Goal: Information Seeking & Learning: Learn about a topic

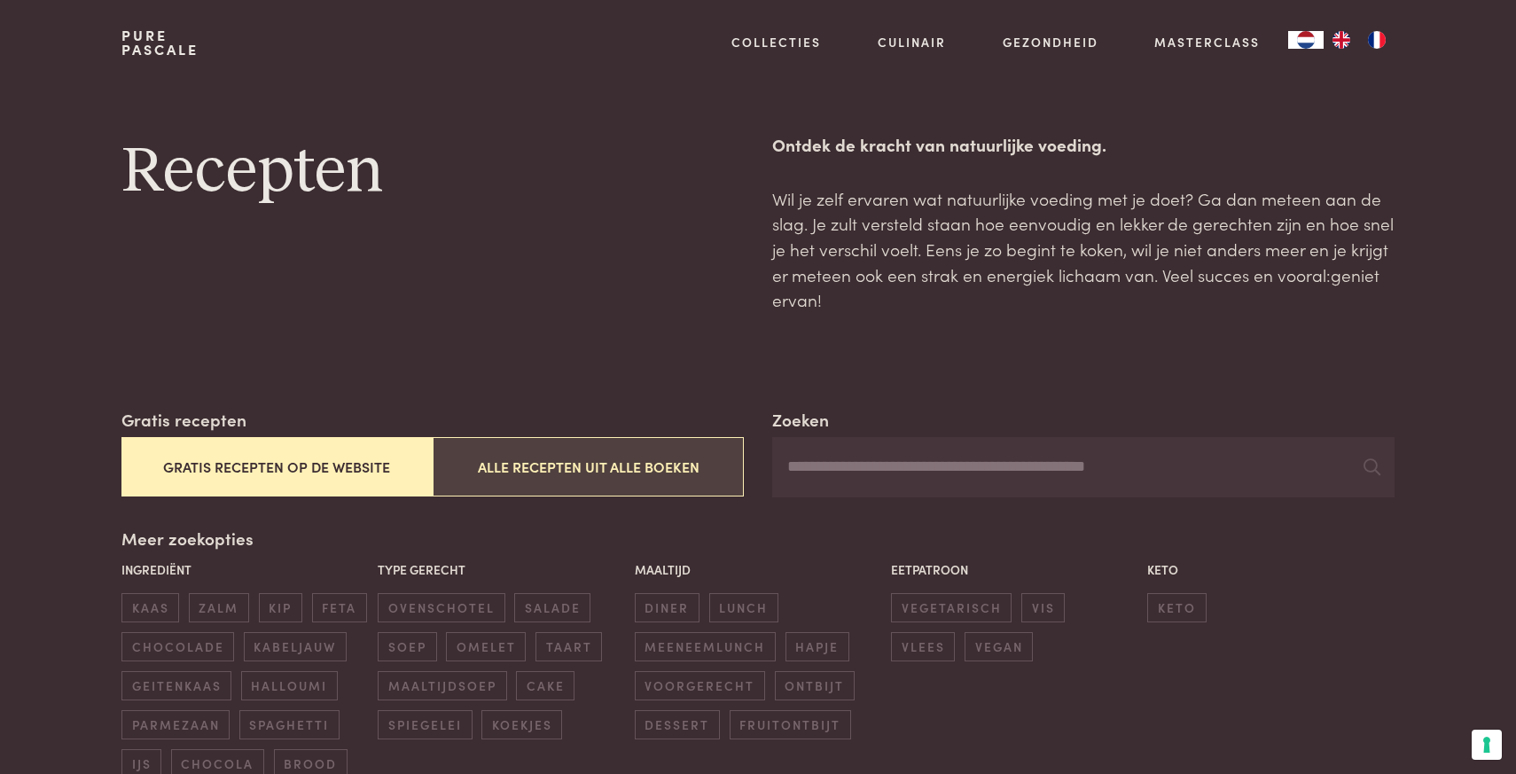
click at [552, 460] on button "Alle recepten uit alle boeken" at bounding box center [588, 466] width 311 height 59
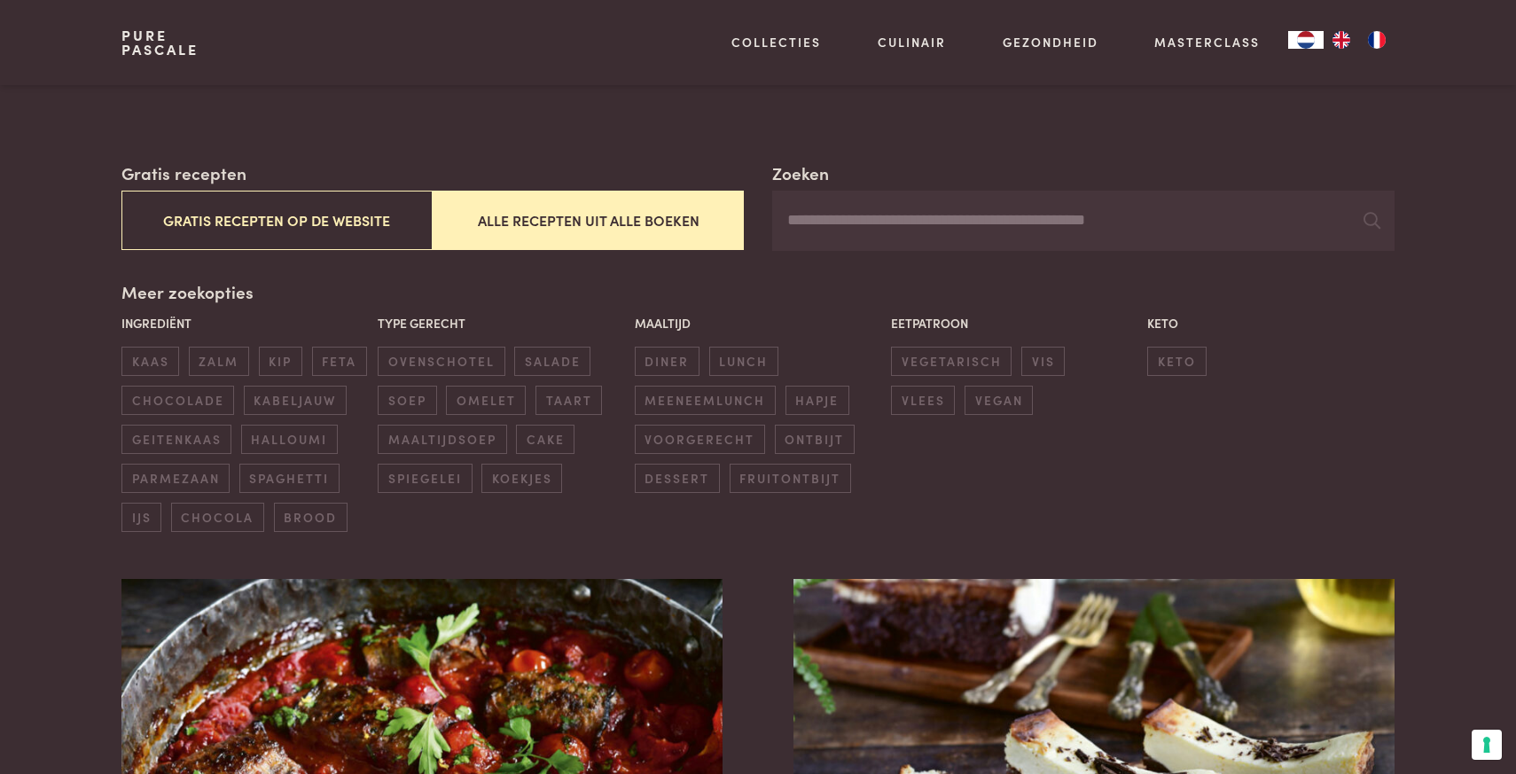
scroll to position [248, 0]
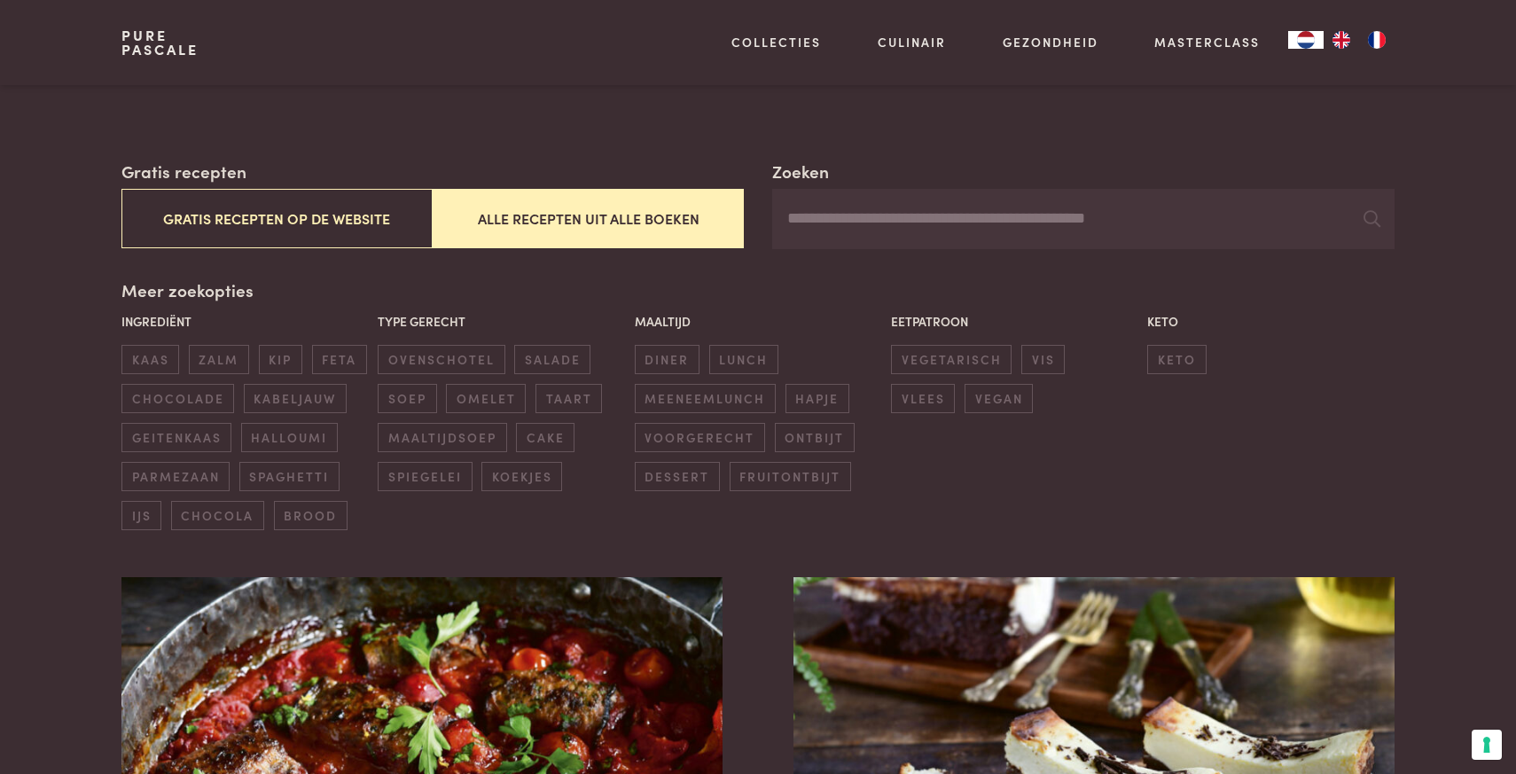
click at [831, 224] on input "Zoeken" at bounding box center [1083, 219] width 623 height 60
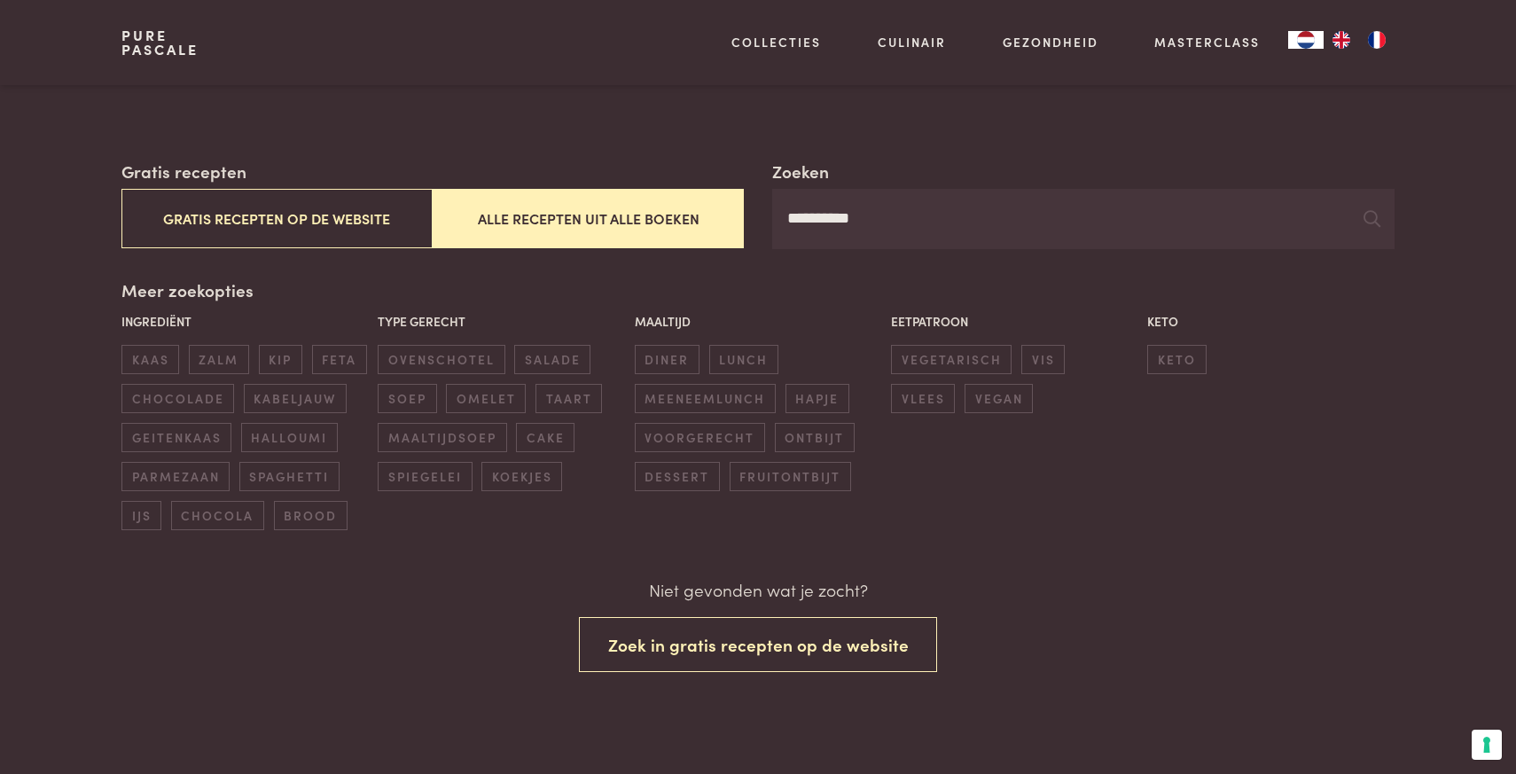
click at [825, 218] on input "**********" at bounding box center [1083, 219] width 623 height 60
click at [913, 221] on input "**********" at bounding box center [1083, 219] width 623 height 60
click at [825, 217] on input "**********" at bounding box center [1083, 219] width 623 height 60
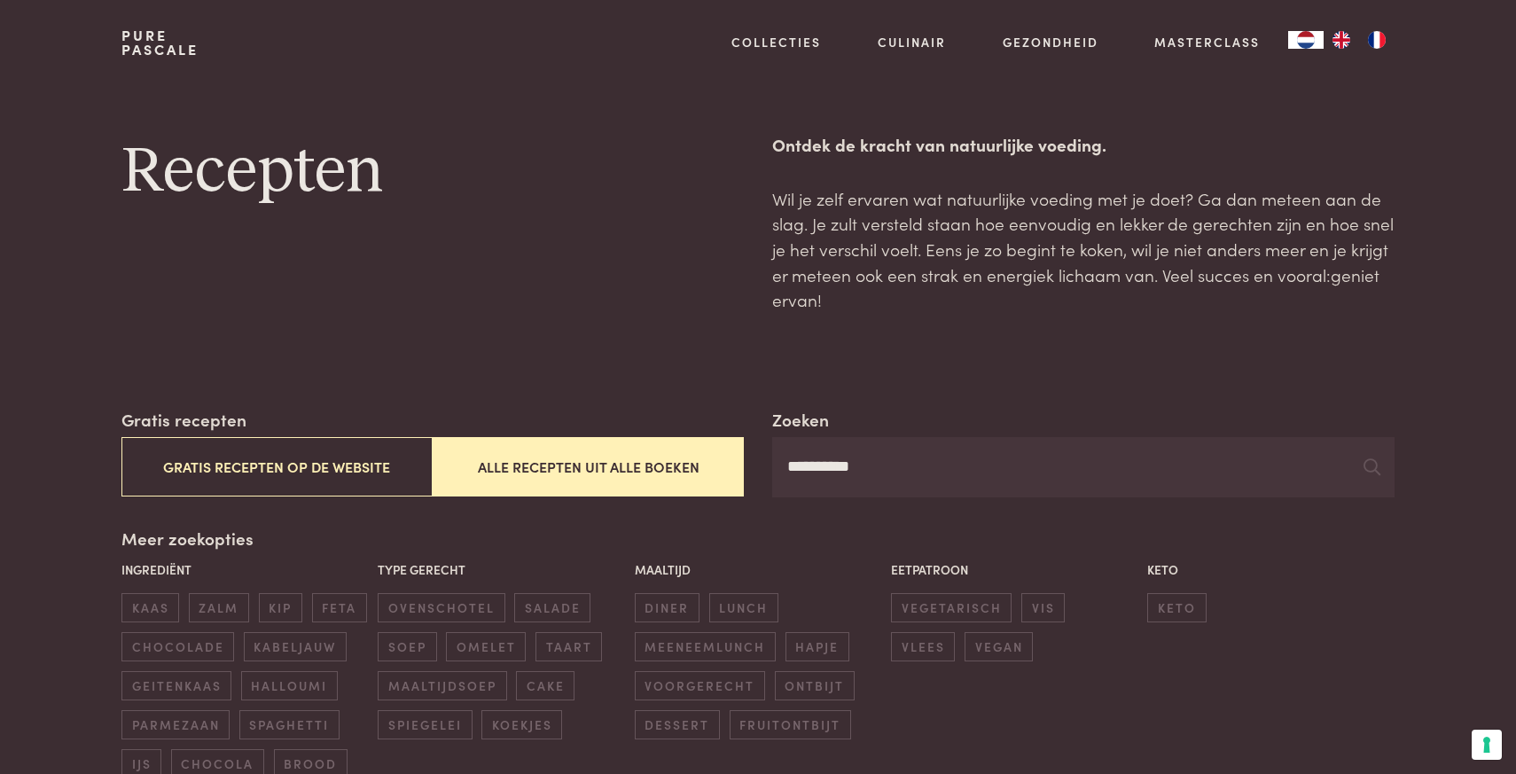
click at [878, 461] on input "**********" at bounding box center [1083, 467] width 623 height 60
type input "*****"
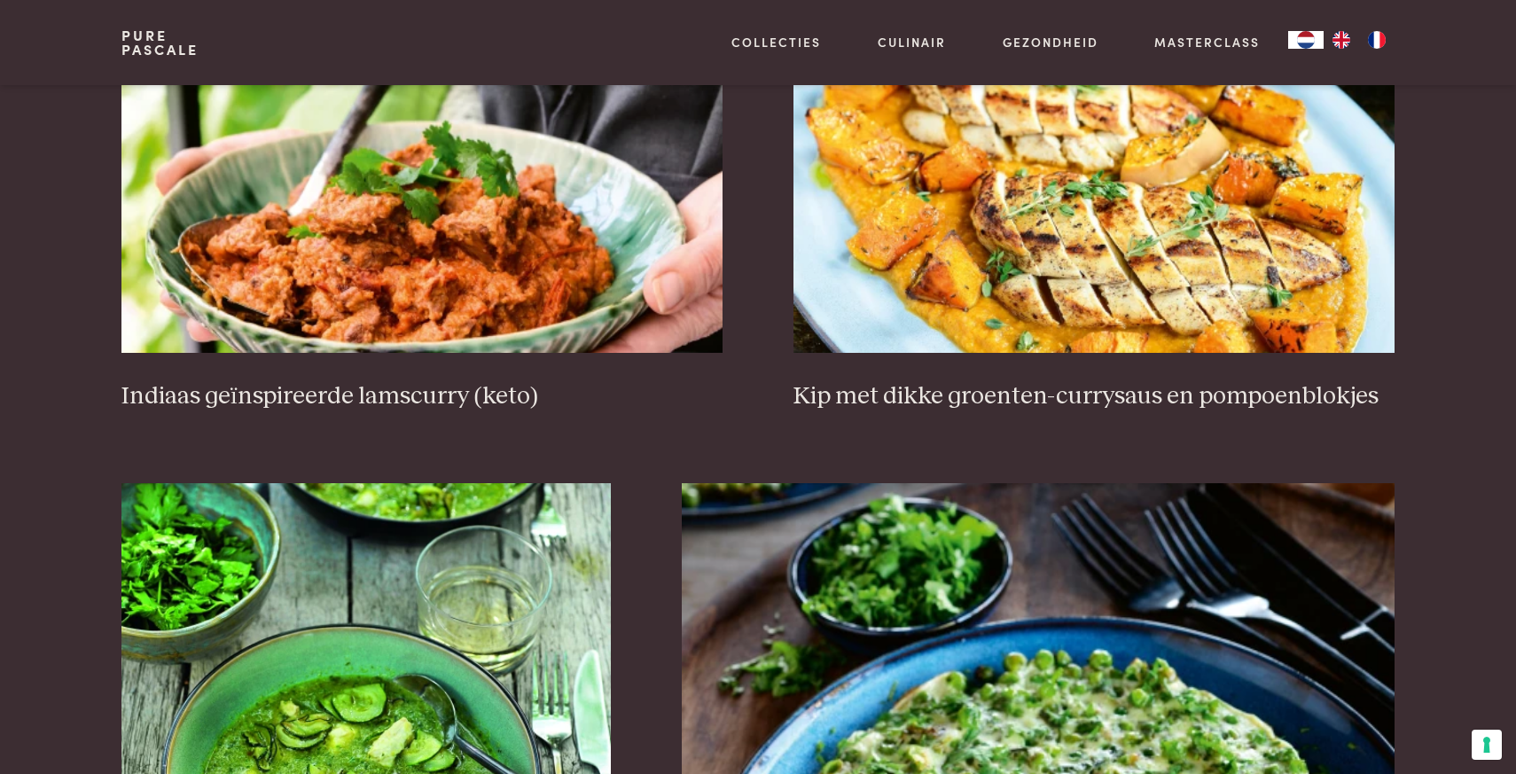
scroll to position [2347, 0]
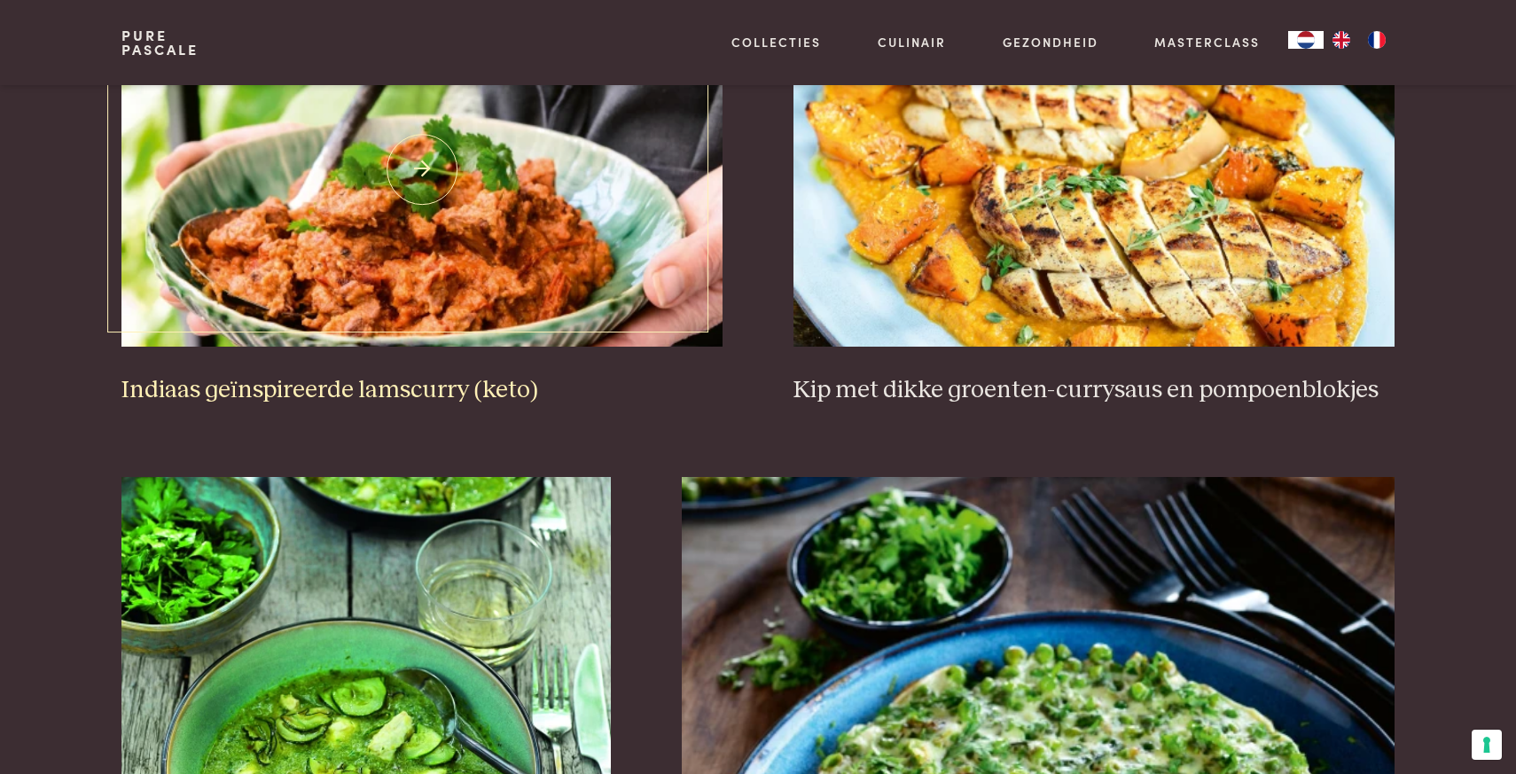
click at [352, 192] on img at bounding box center [421, 169] width 601 height 355
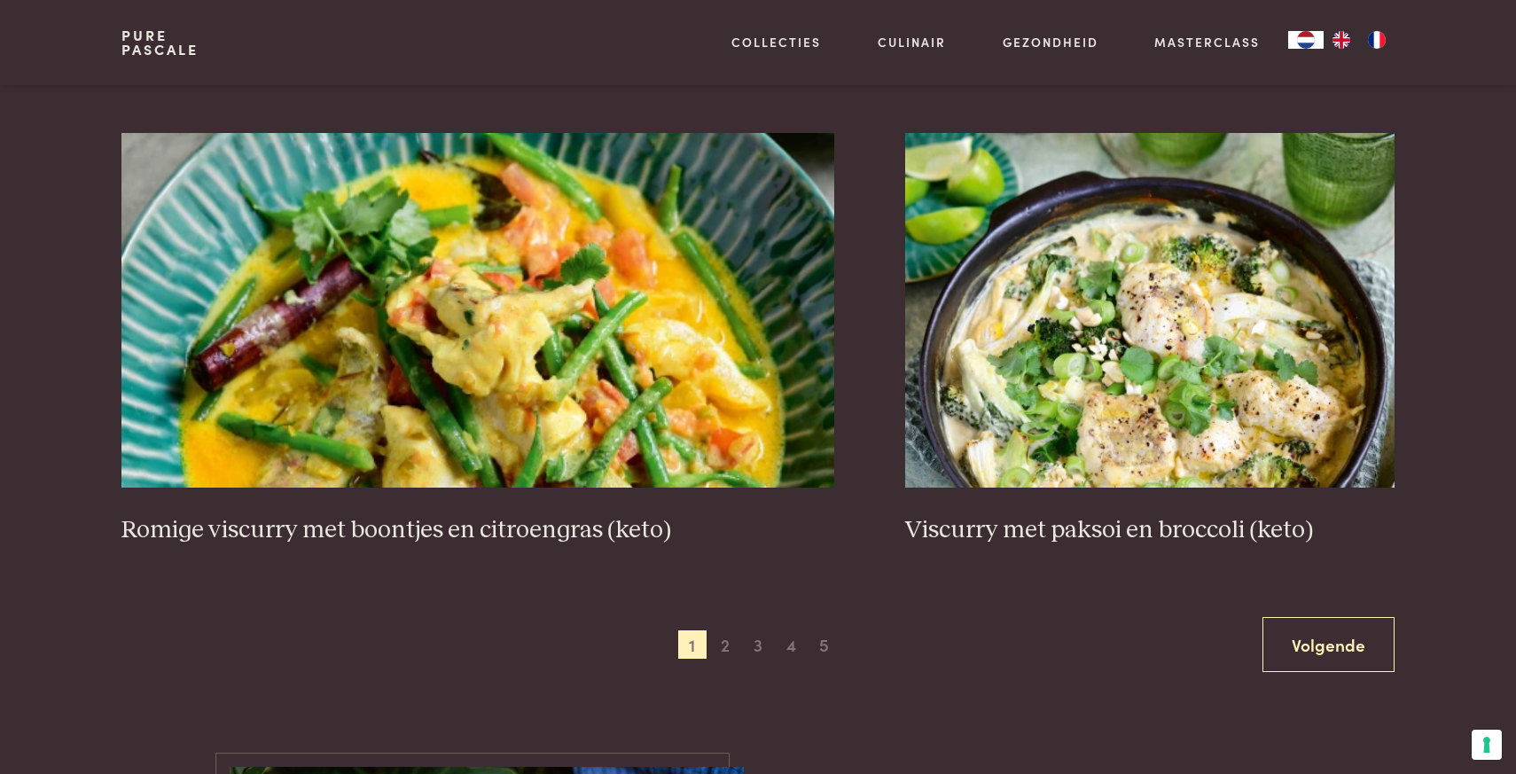
scroll to position [3198, 0]
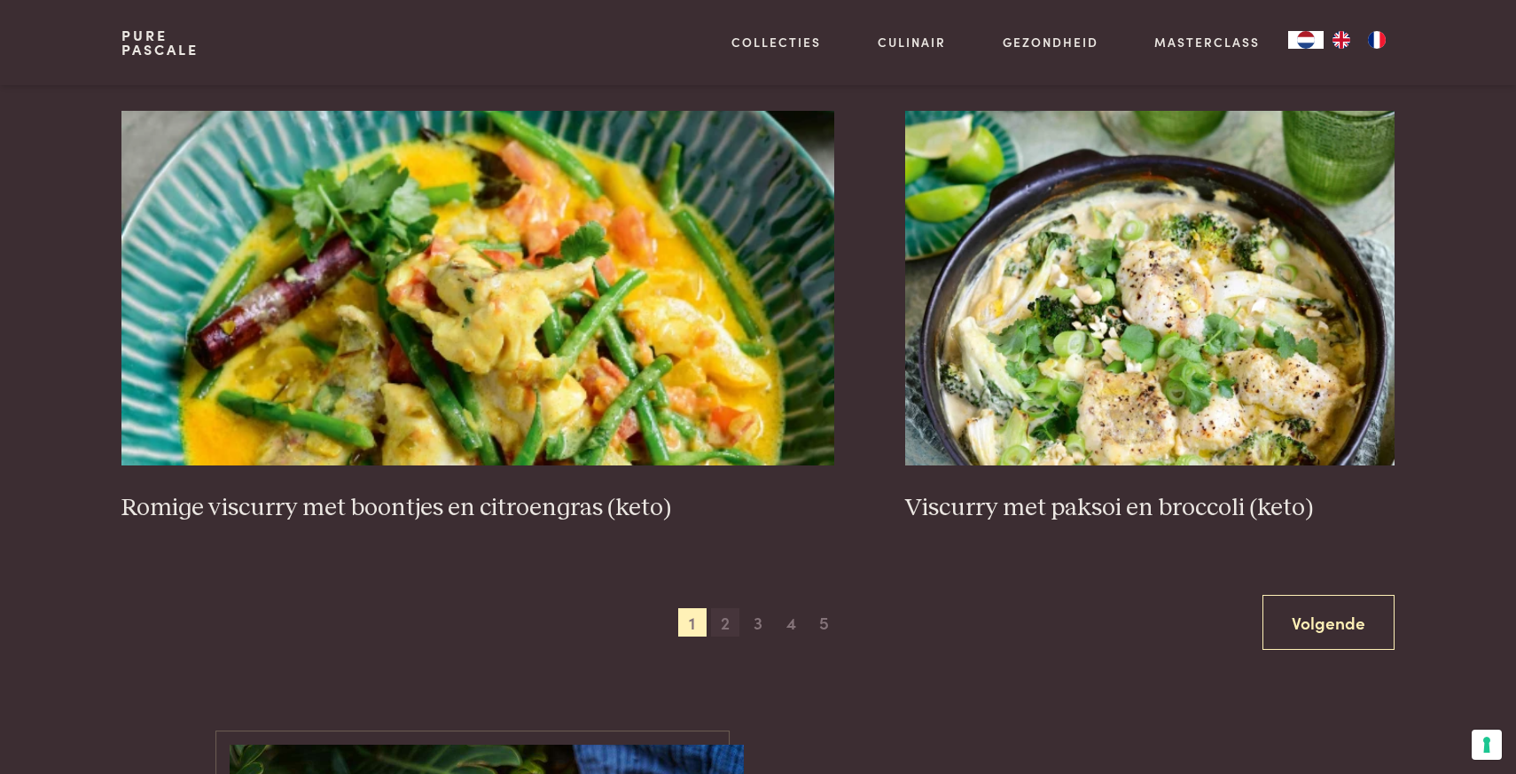
click at [730, 610] on span "2" at bounding box center [725, 622] width 28 height 28
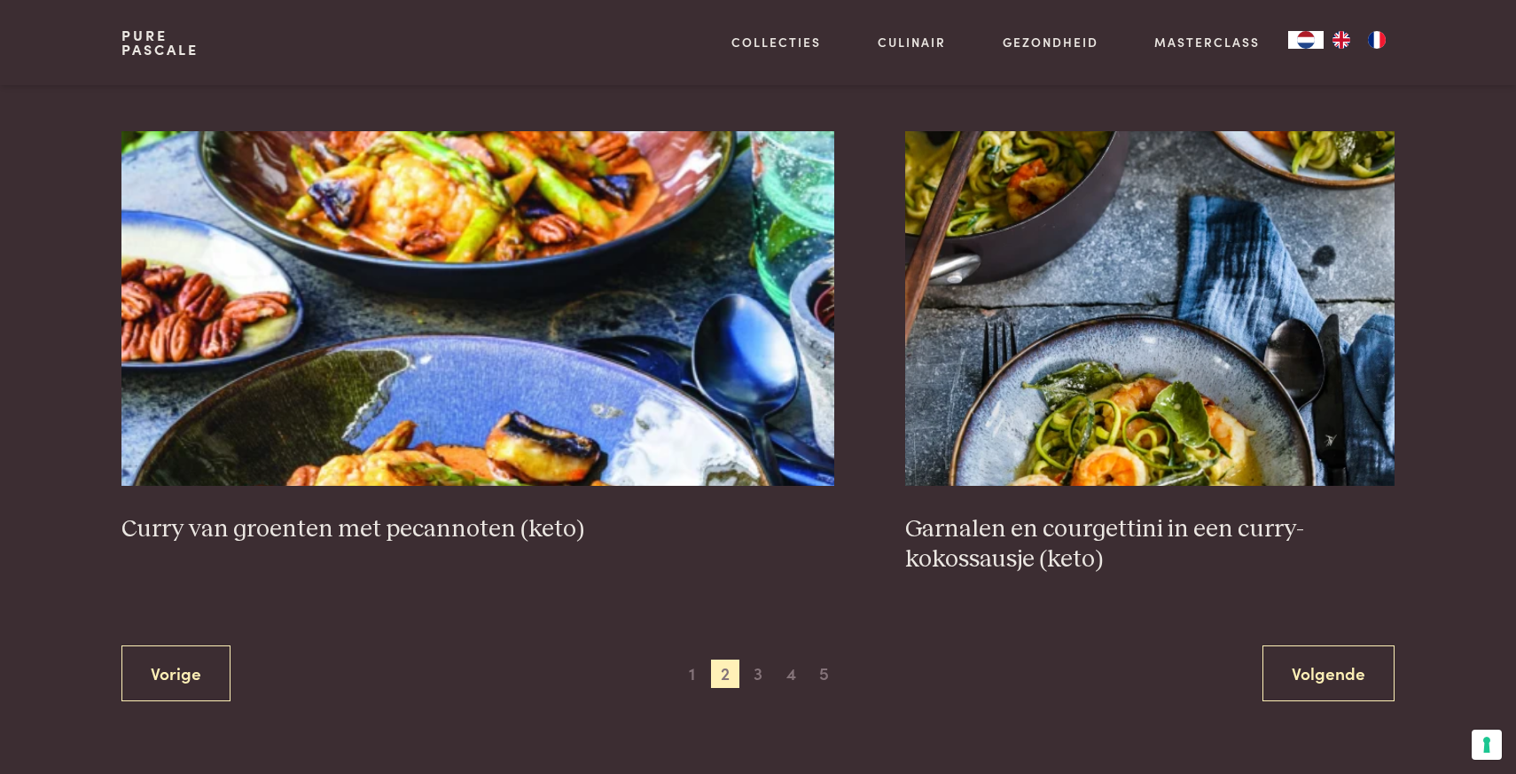
scroll to position [3247, 0]
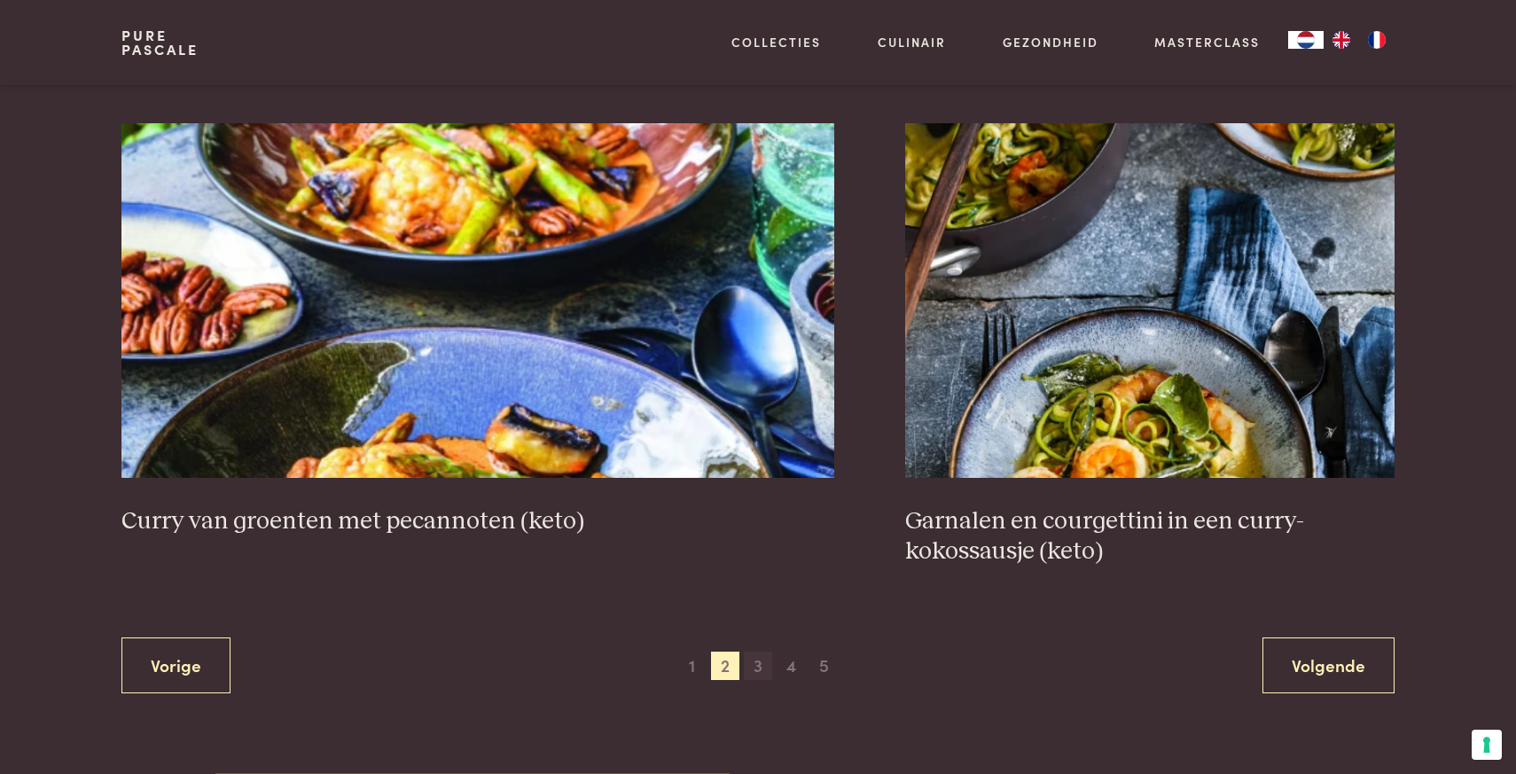
click at [754, 652] on span "3" at bounding box center [758, 666] width 28 height 28
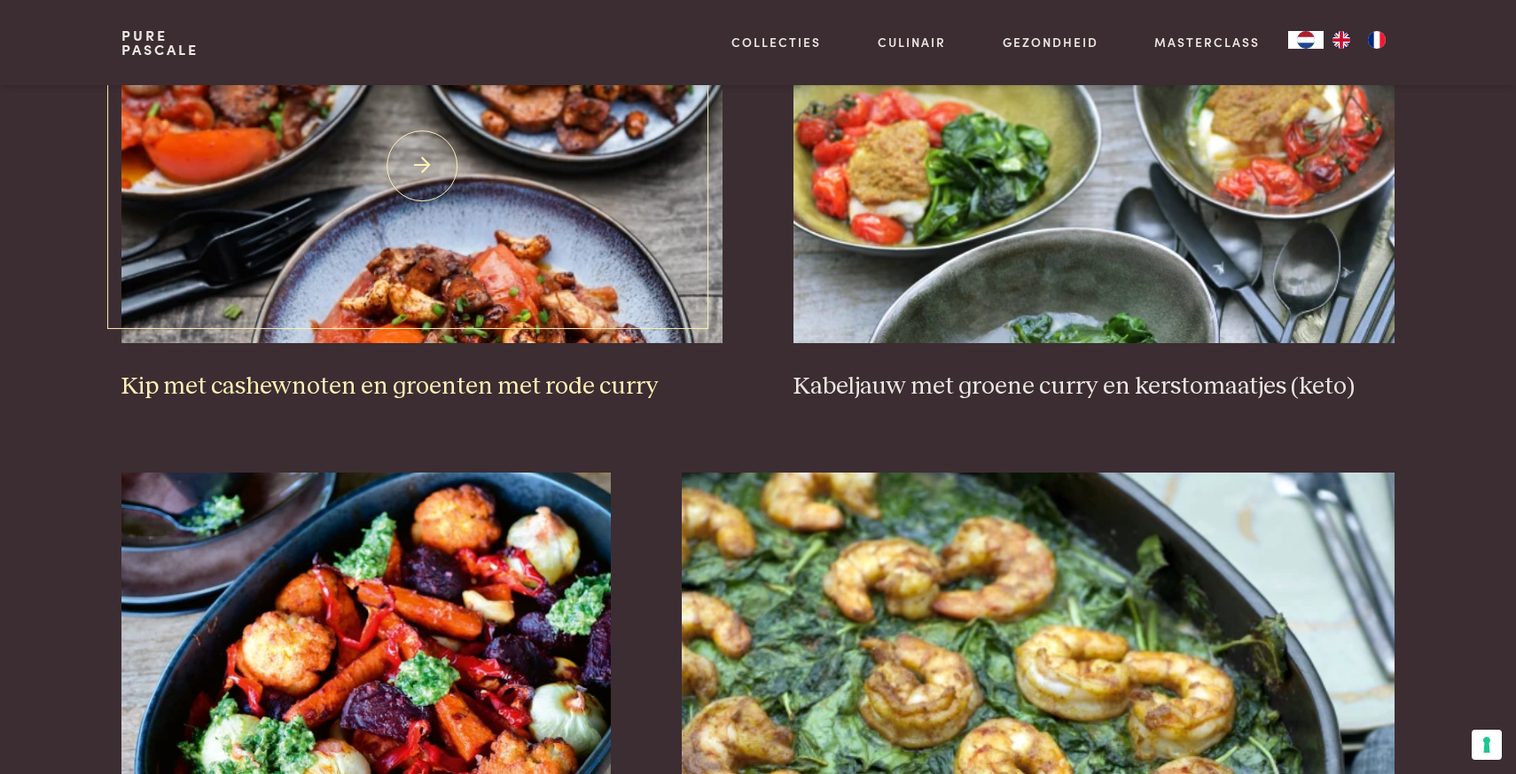
scroll to position [832, 0]
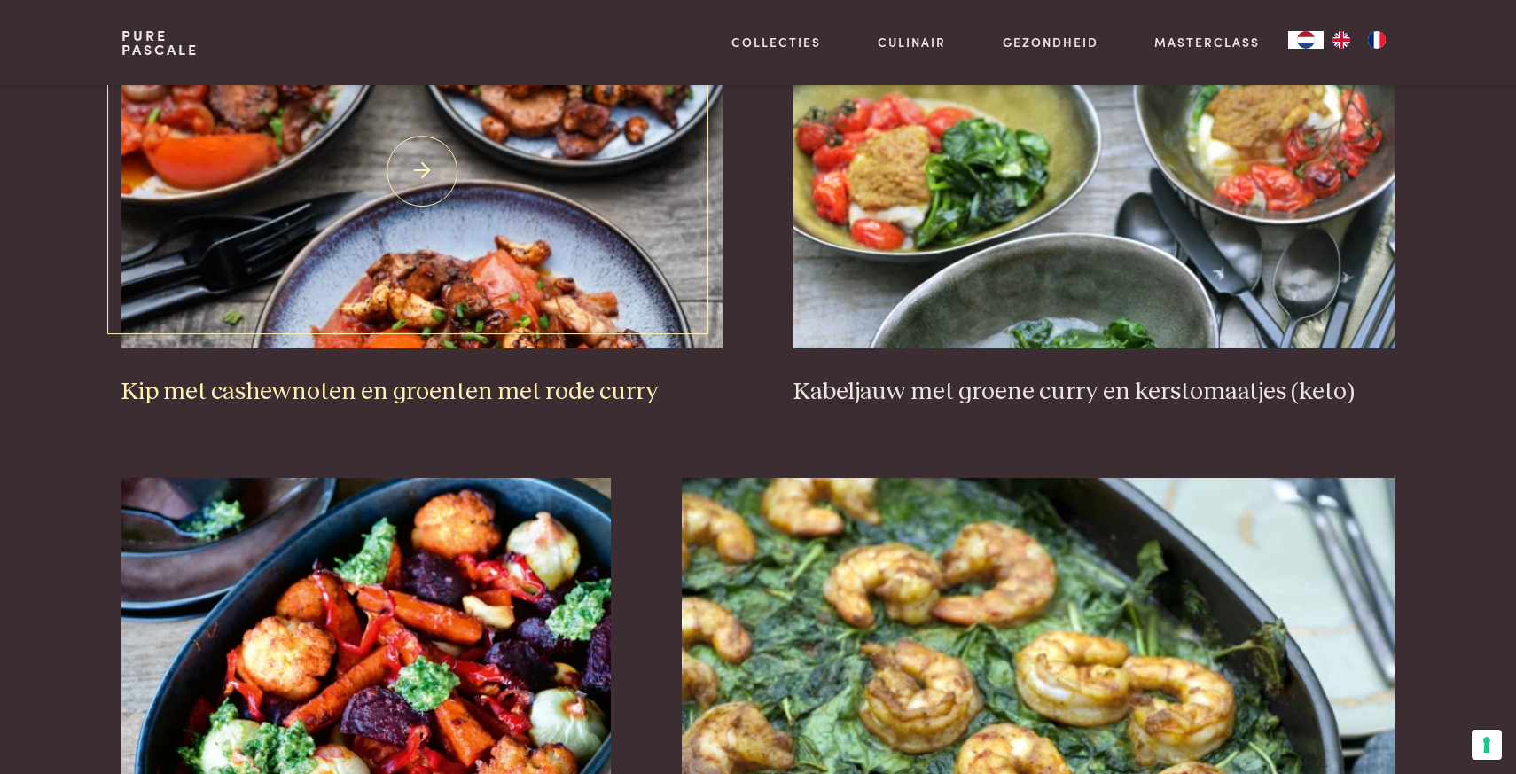
click at [430, 203] on img at bounding box center [421, 171] width 601 height 355
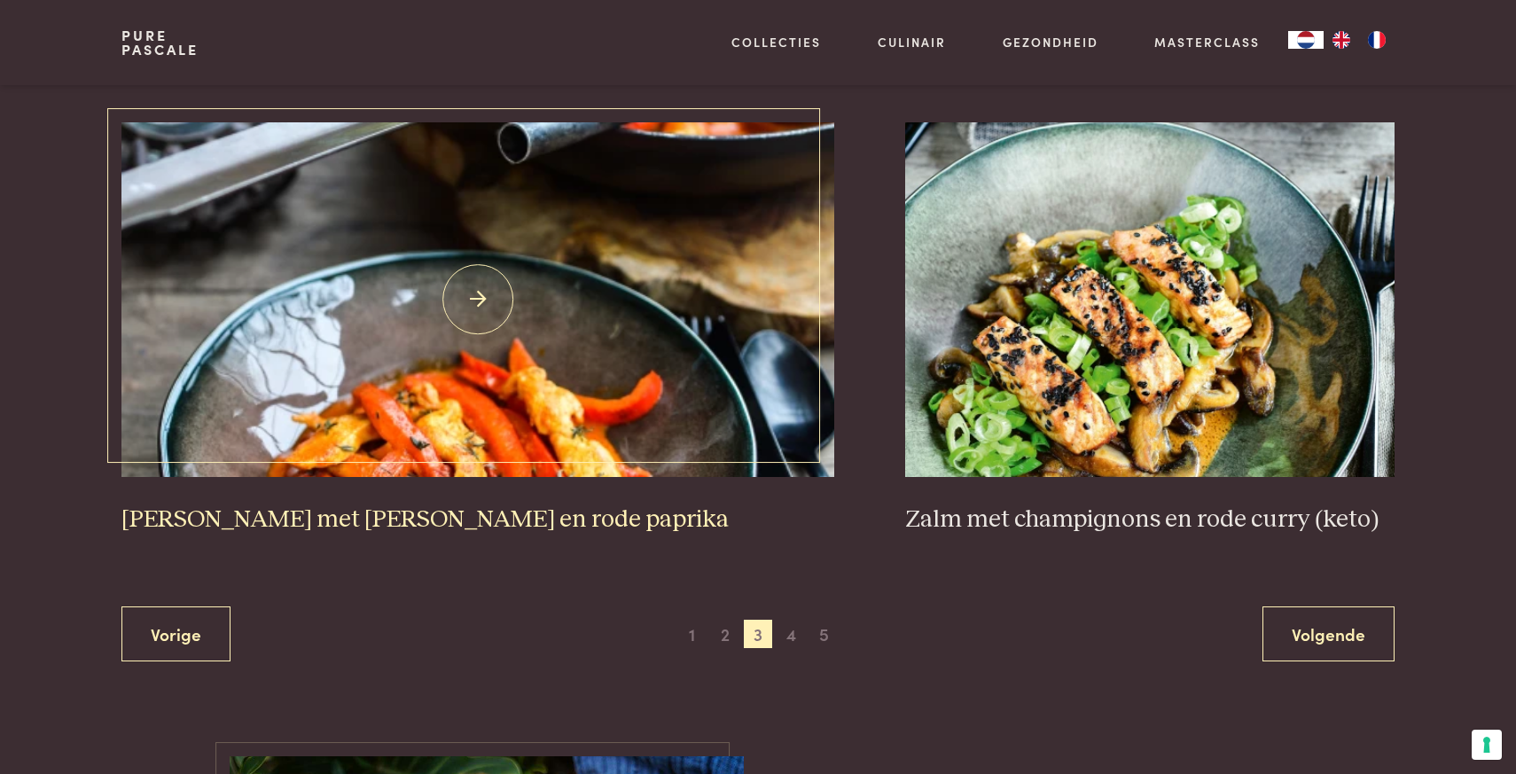
scroll to position [3192, 0]
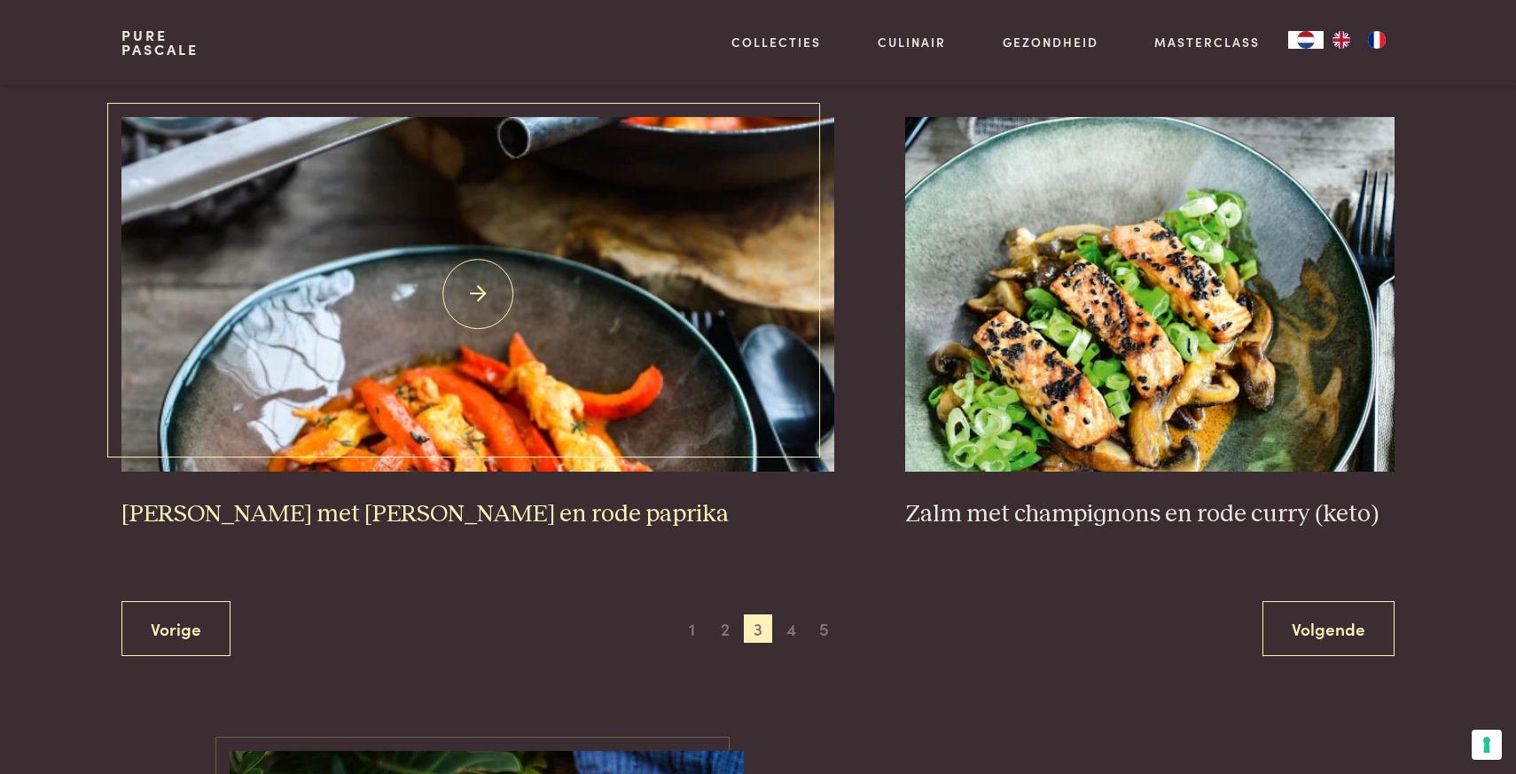
click at [496, 301] on img at bounding box center [478, 294] width 714 height 355
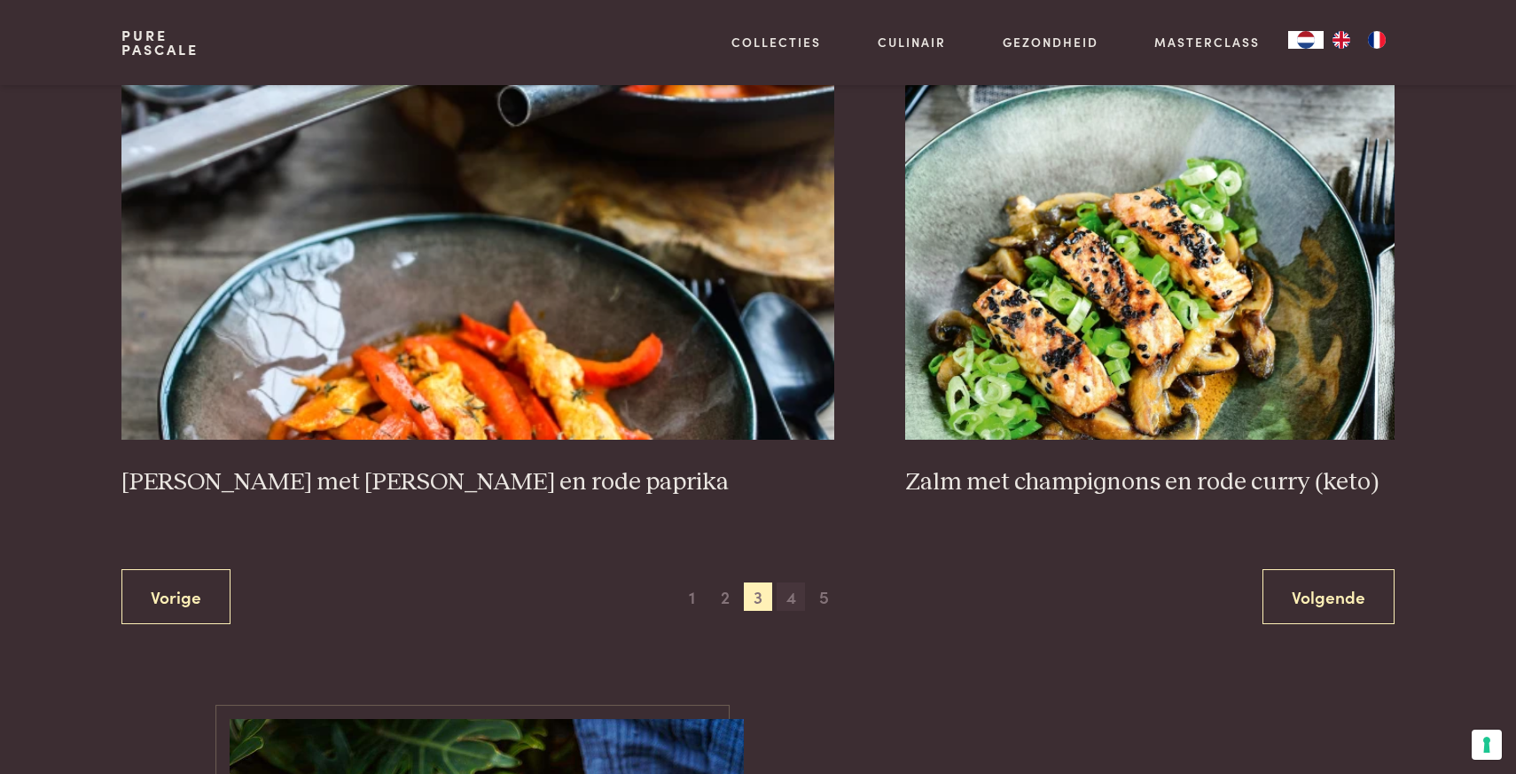
click at [790, 583] on span "4" at bounding box center [791, 597] width 28 height 28
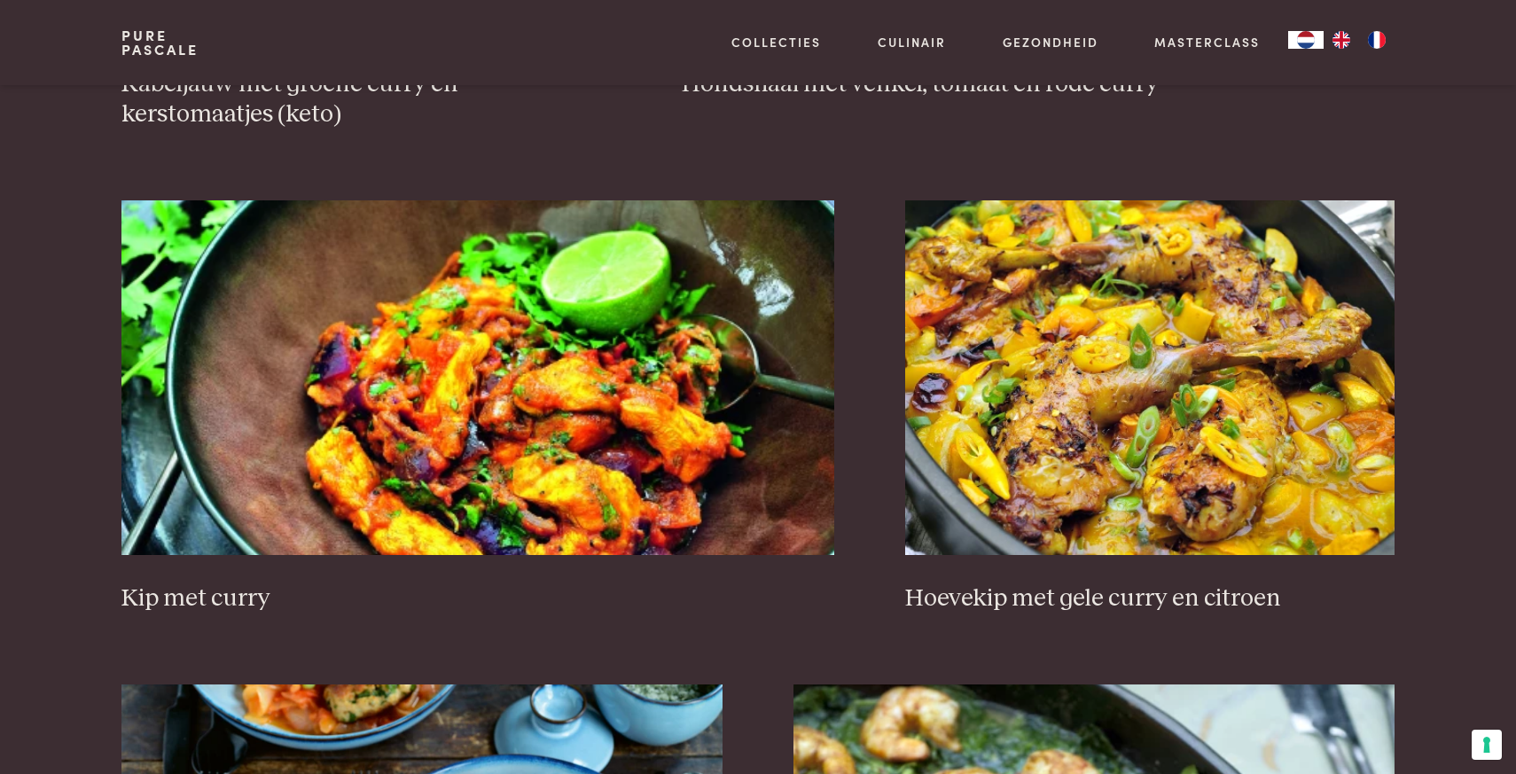
scroll to position [1664, 0]
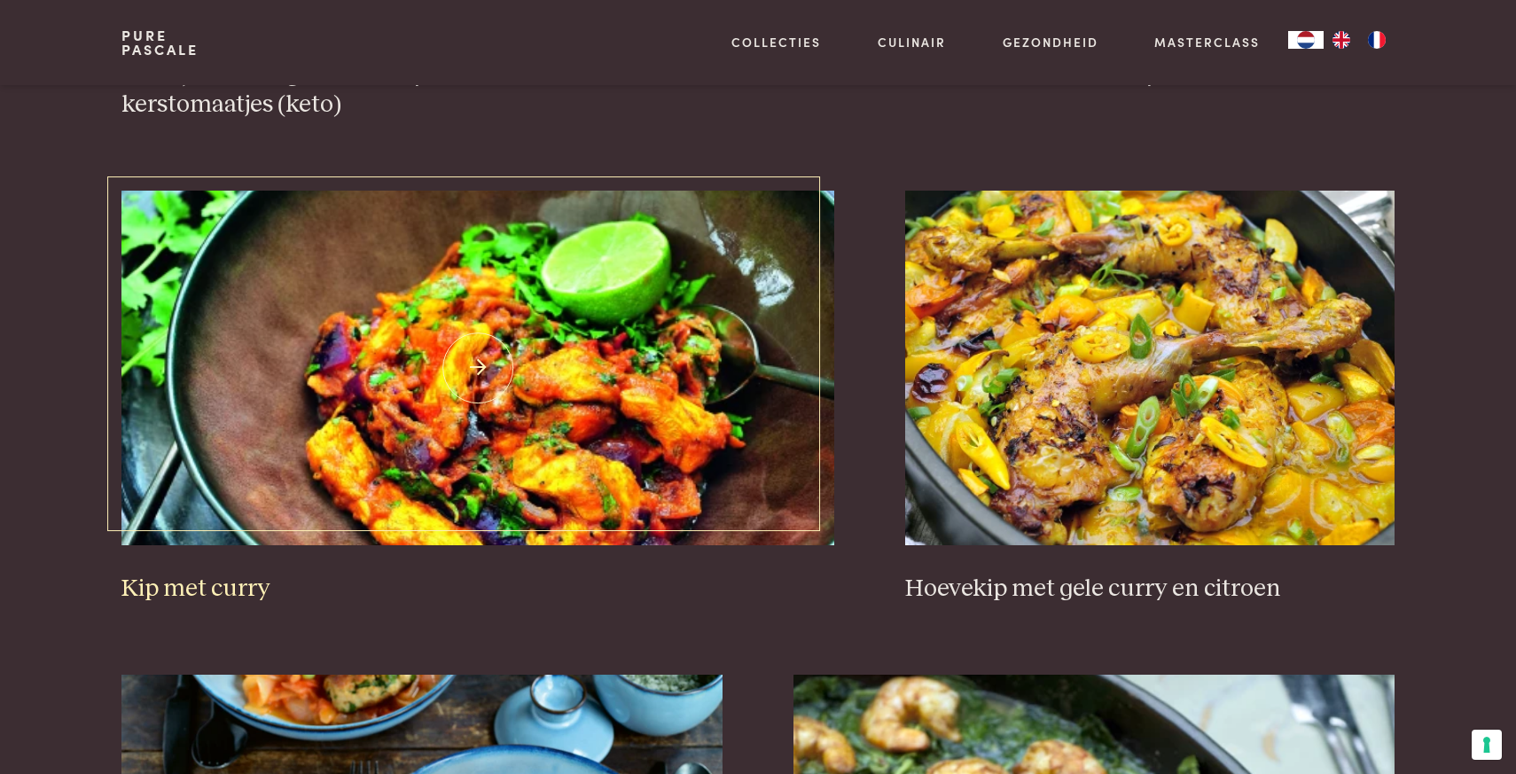
click at [498, 317] on img at bounding box center [478, 368] width 714 height 355
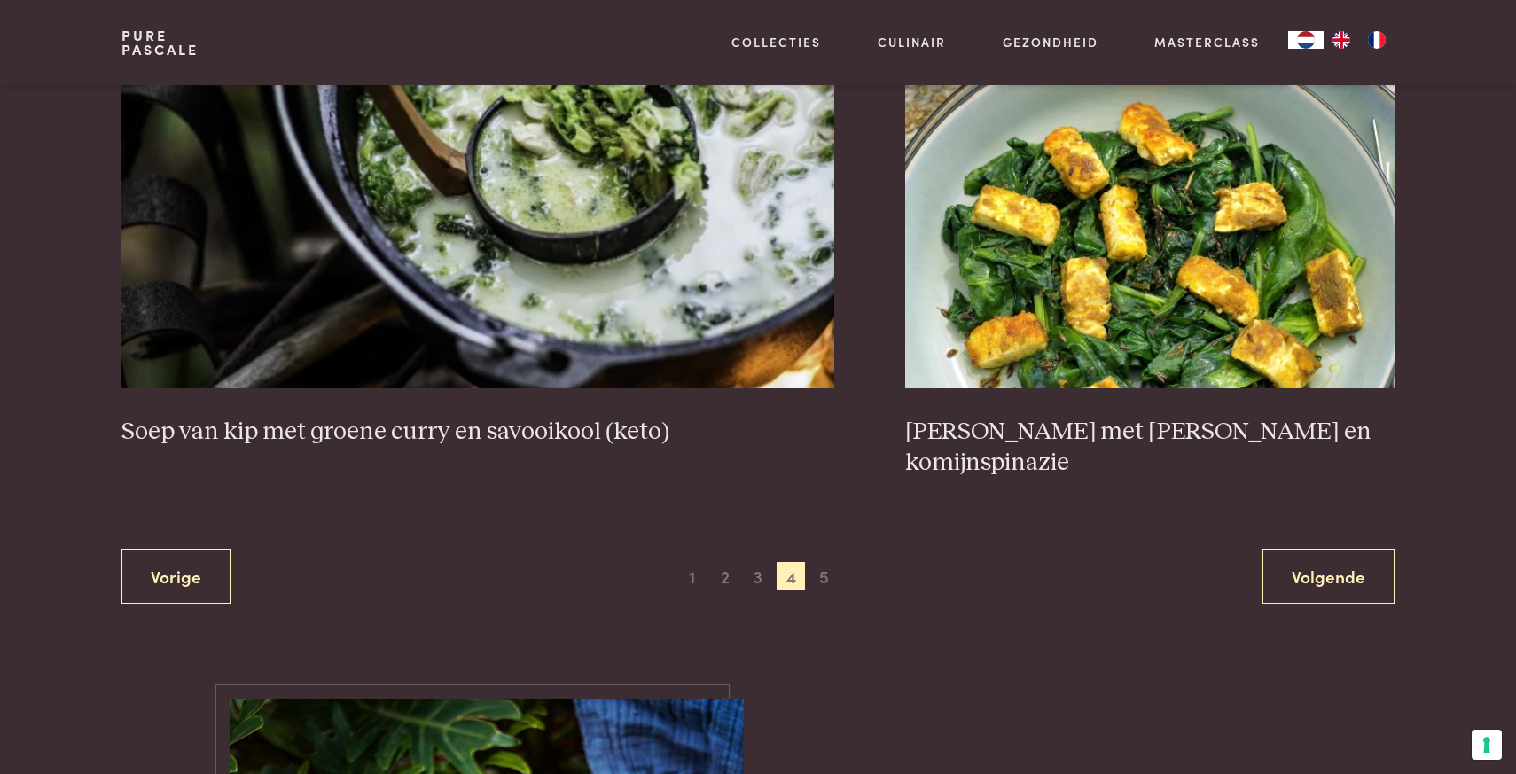
scroll to position [3314, 0]
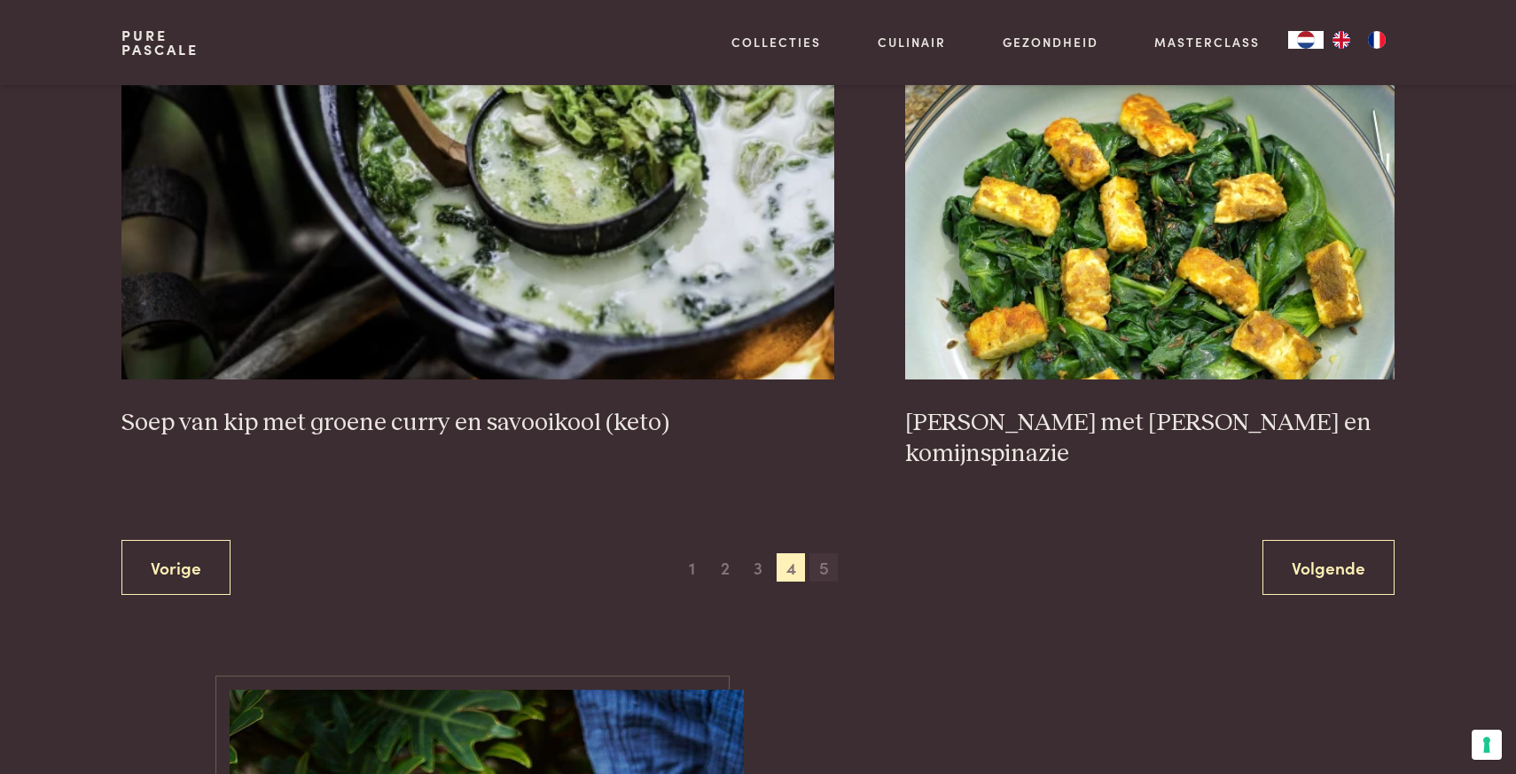
click at [826, 553] on span "5" at bounding box center [824, 567] width 28 height 28
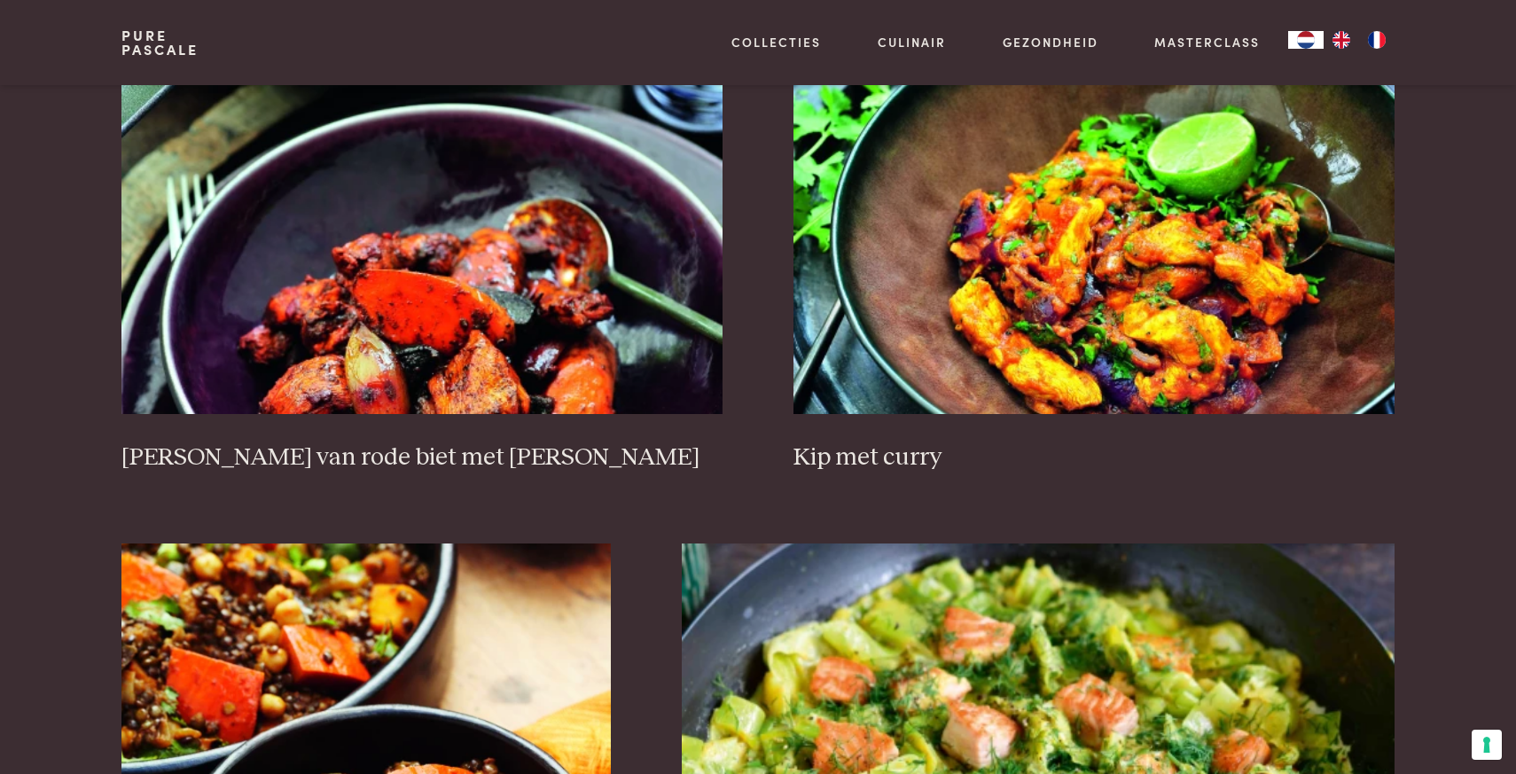
scroll to position [787, 0]
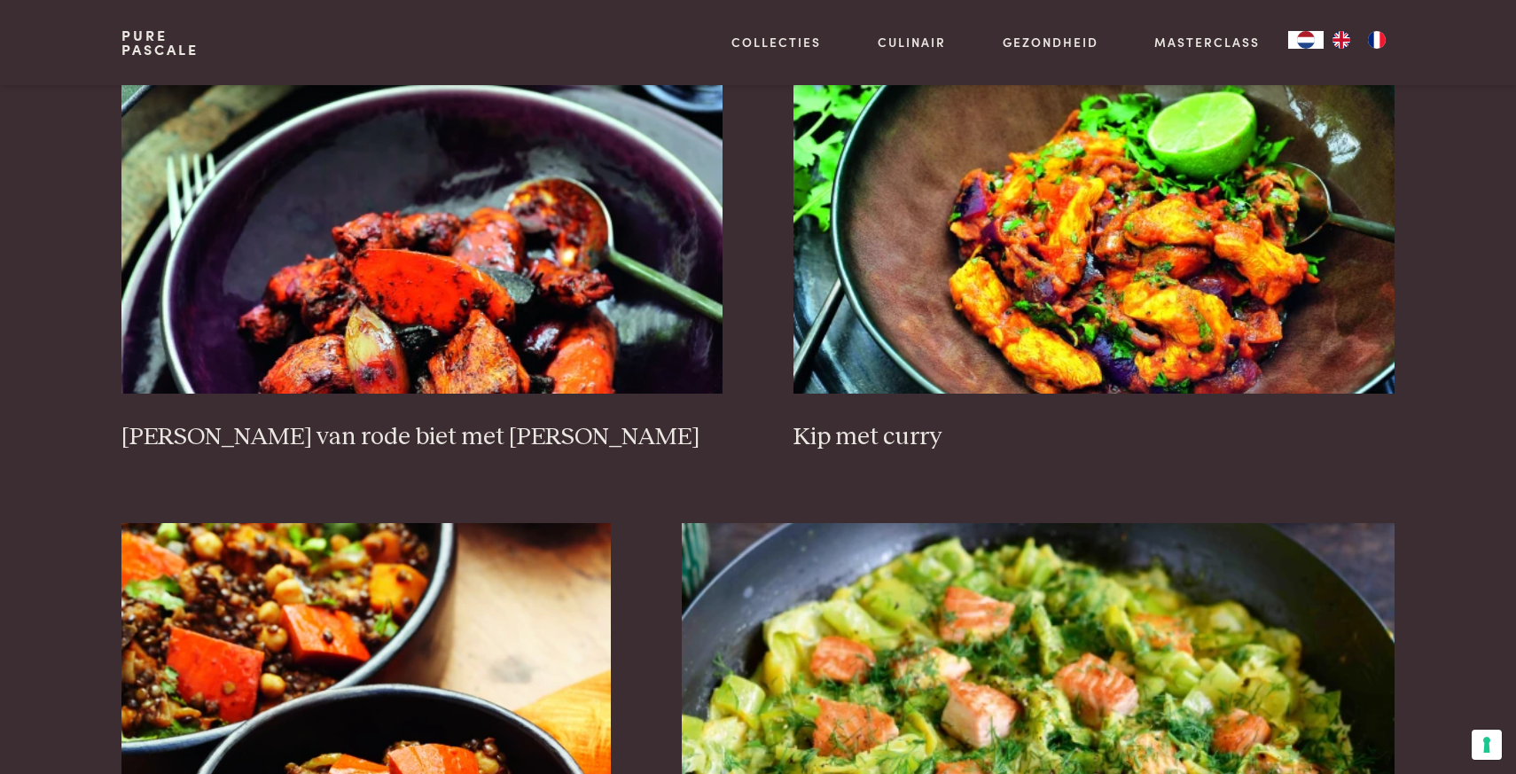
click at [1124, 225] on img at bounding box center [1094, 216] width 601 height 355
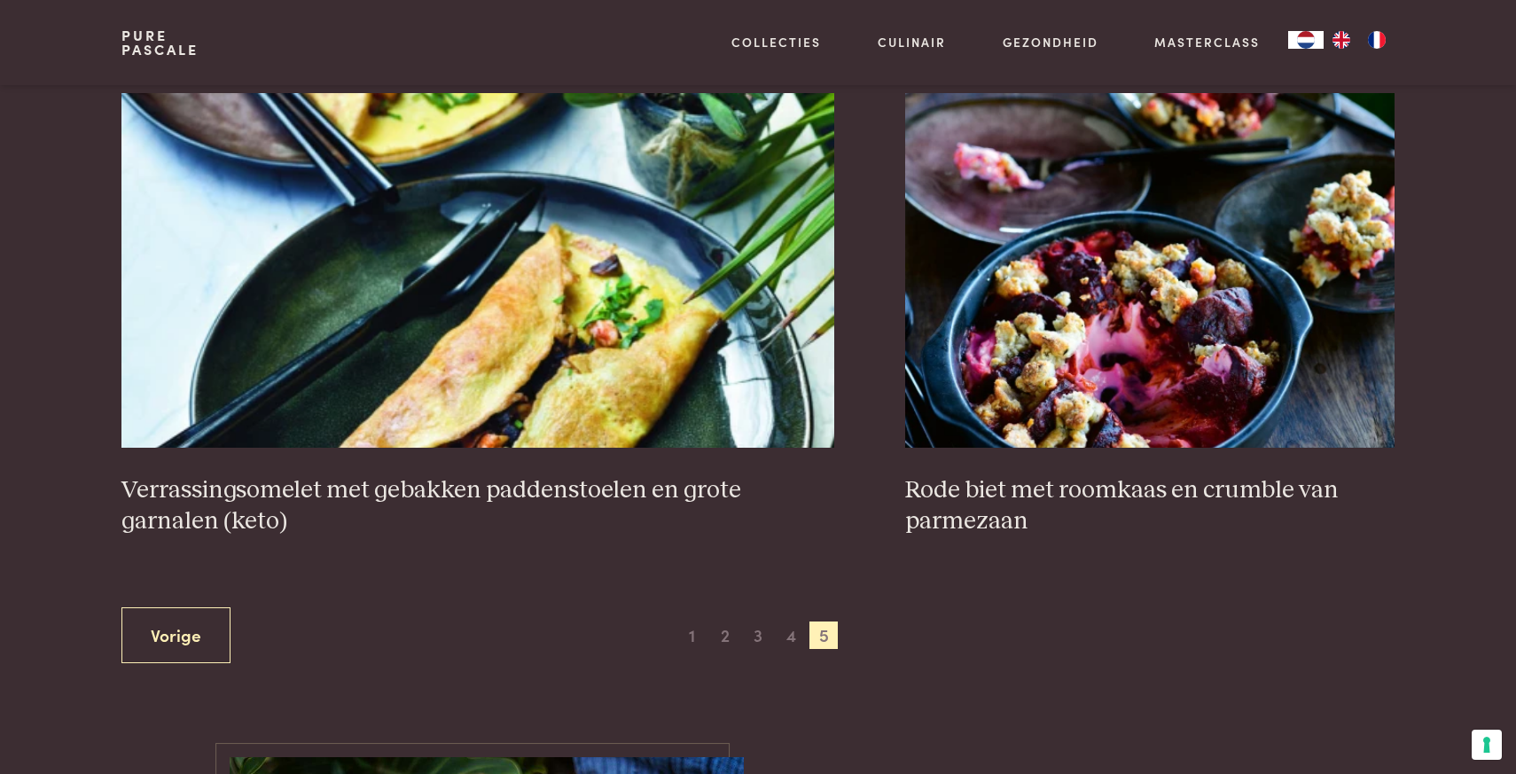
scroll to position [3293, 0]
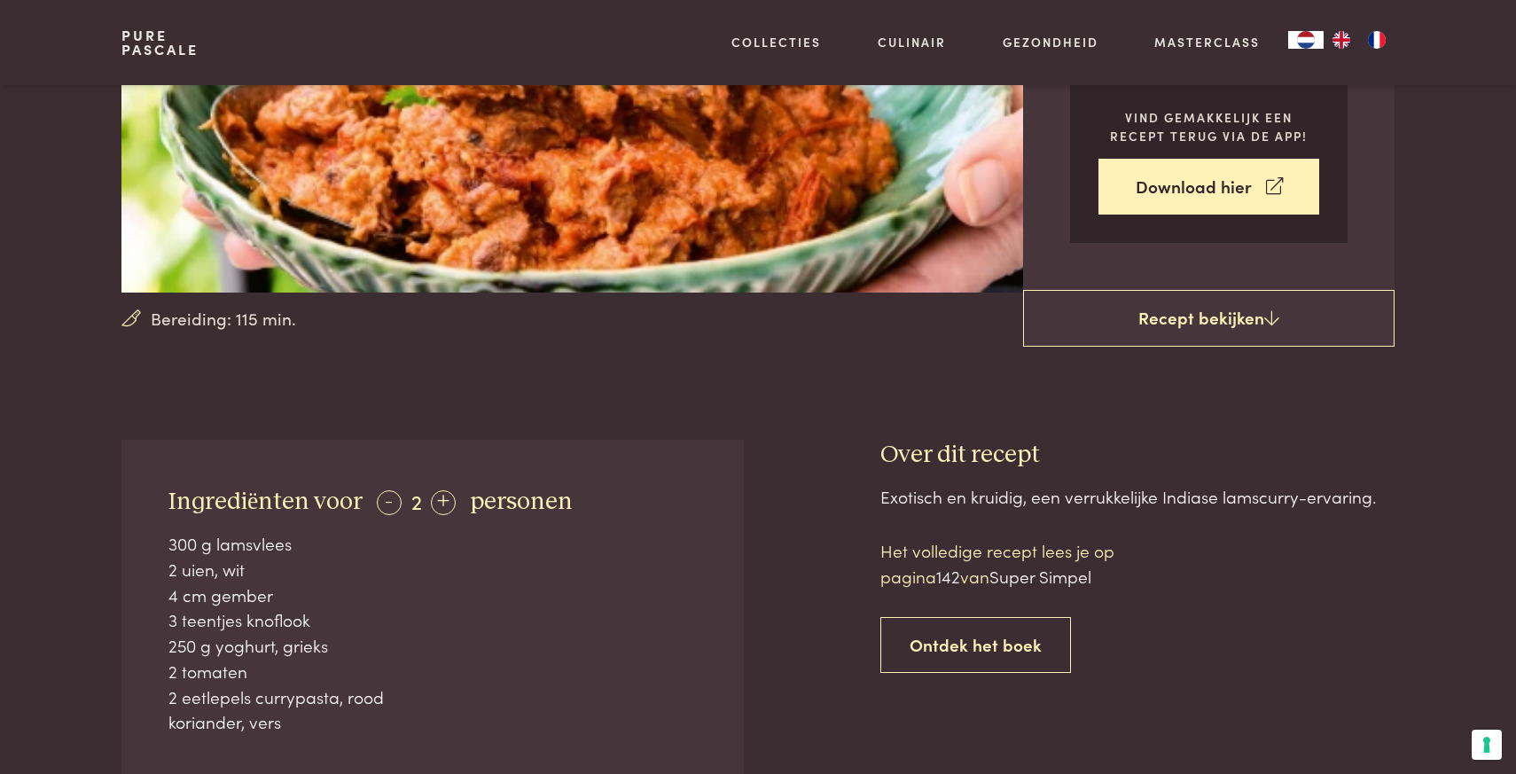
scroll to position [364, 0]
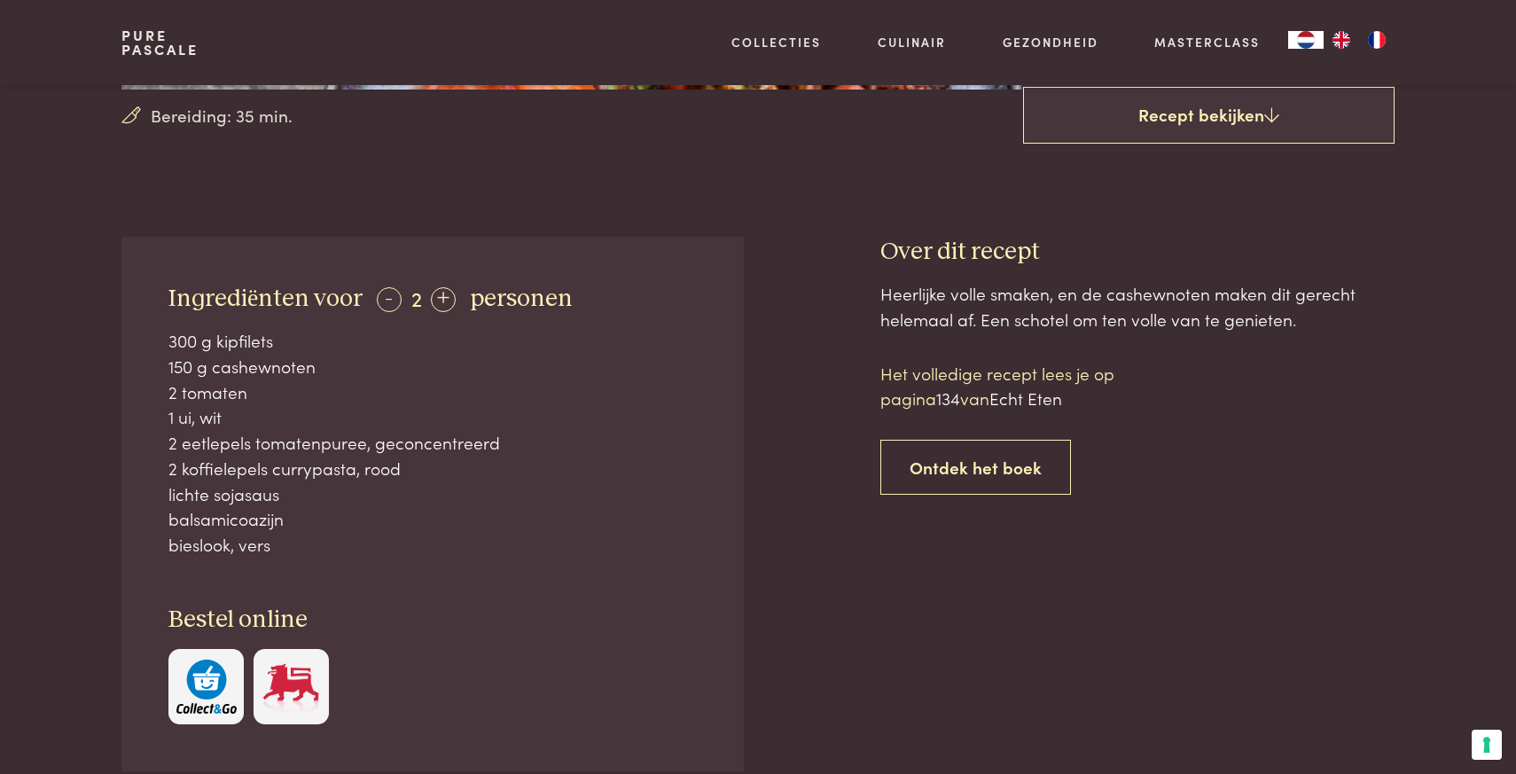
scroll to position [569, 0]
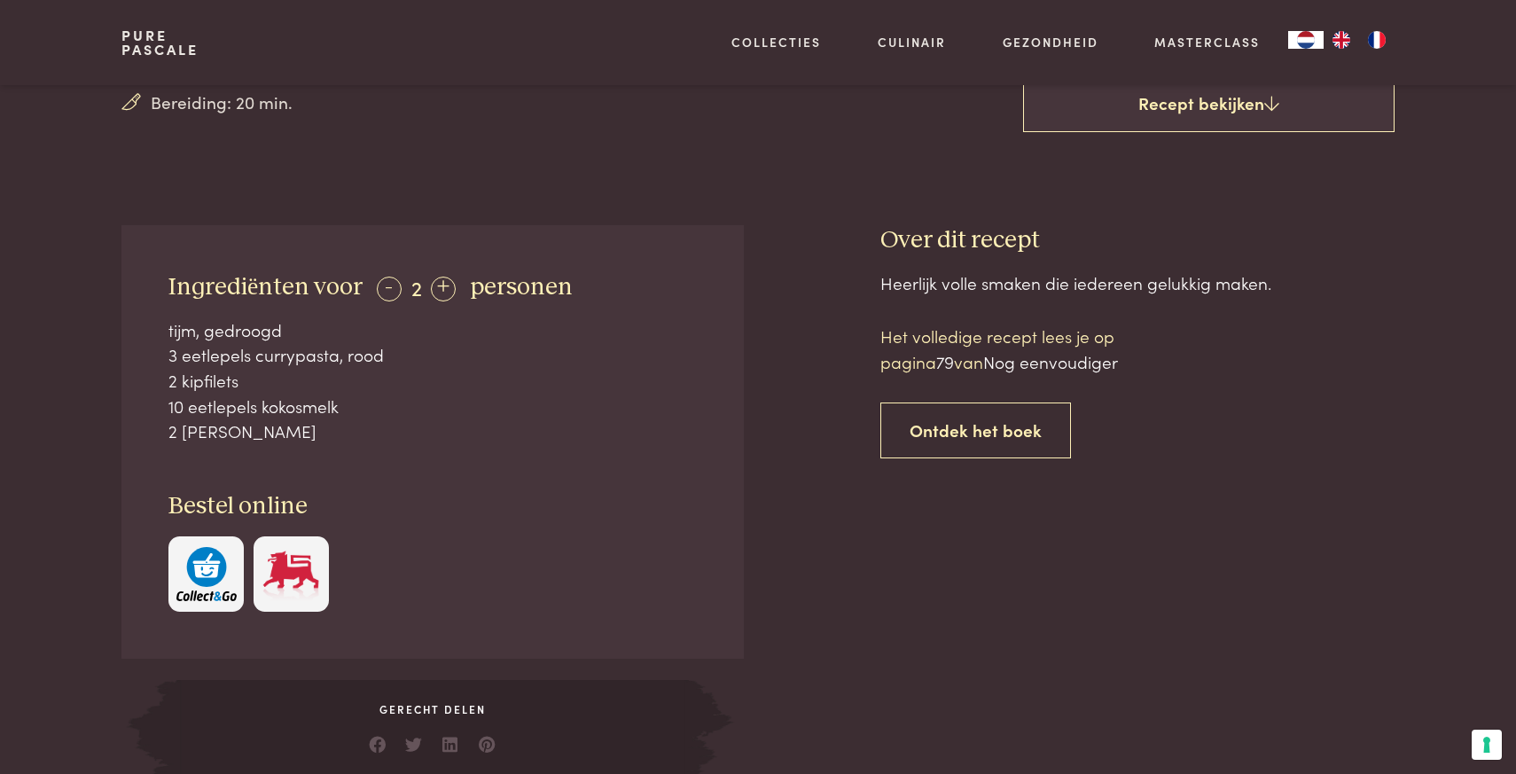
scroll to position [587, 0]
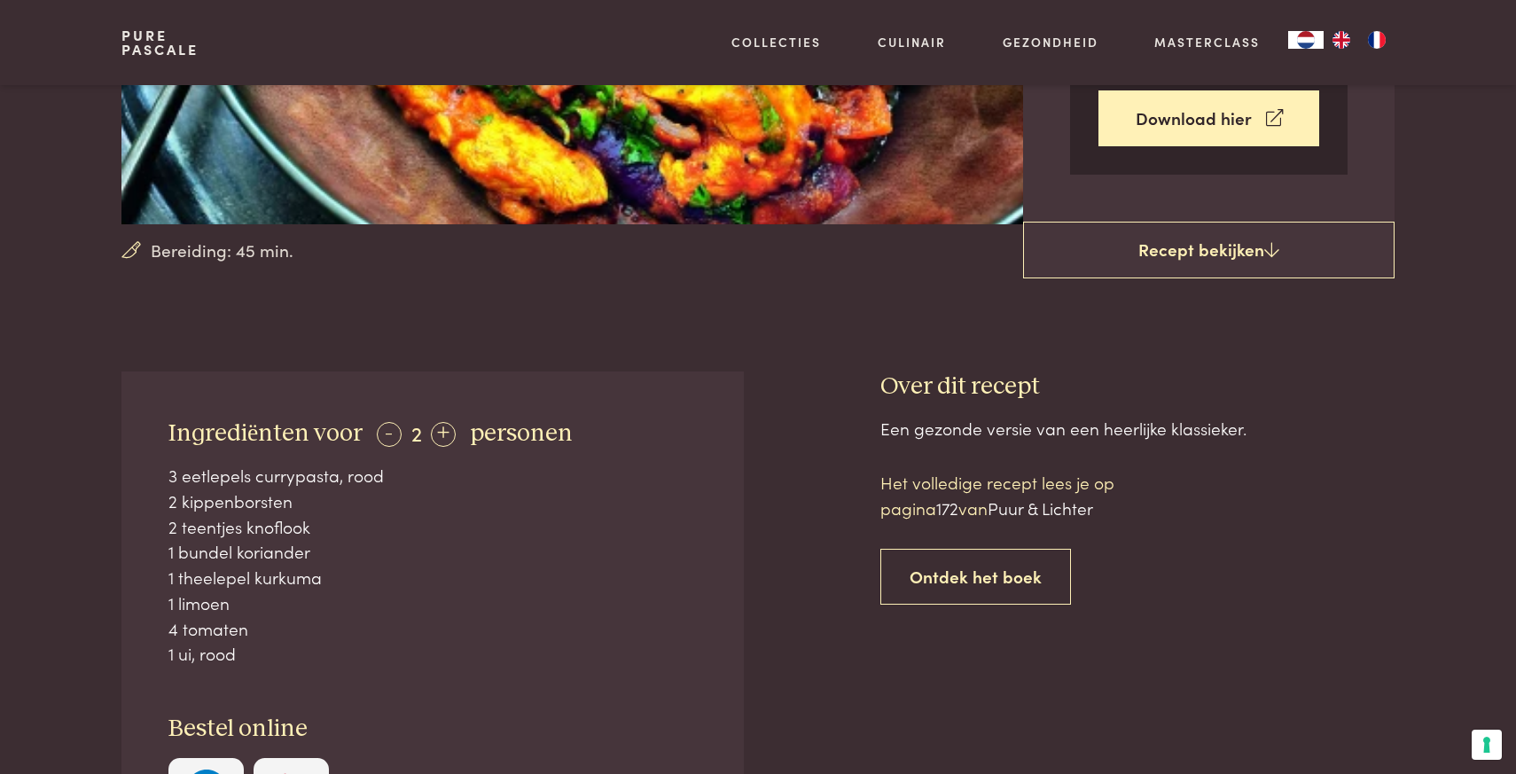
scroll to position [443, 0]
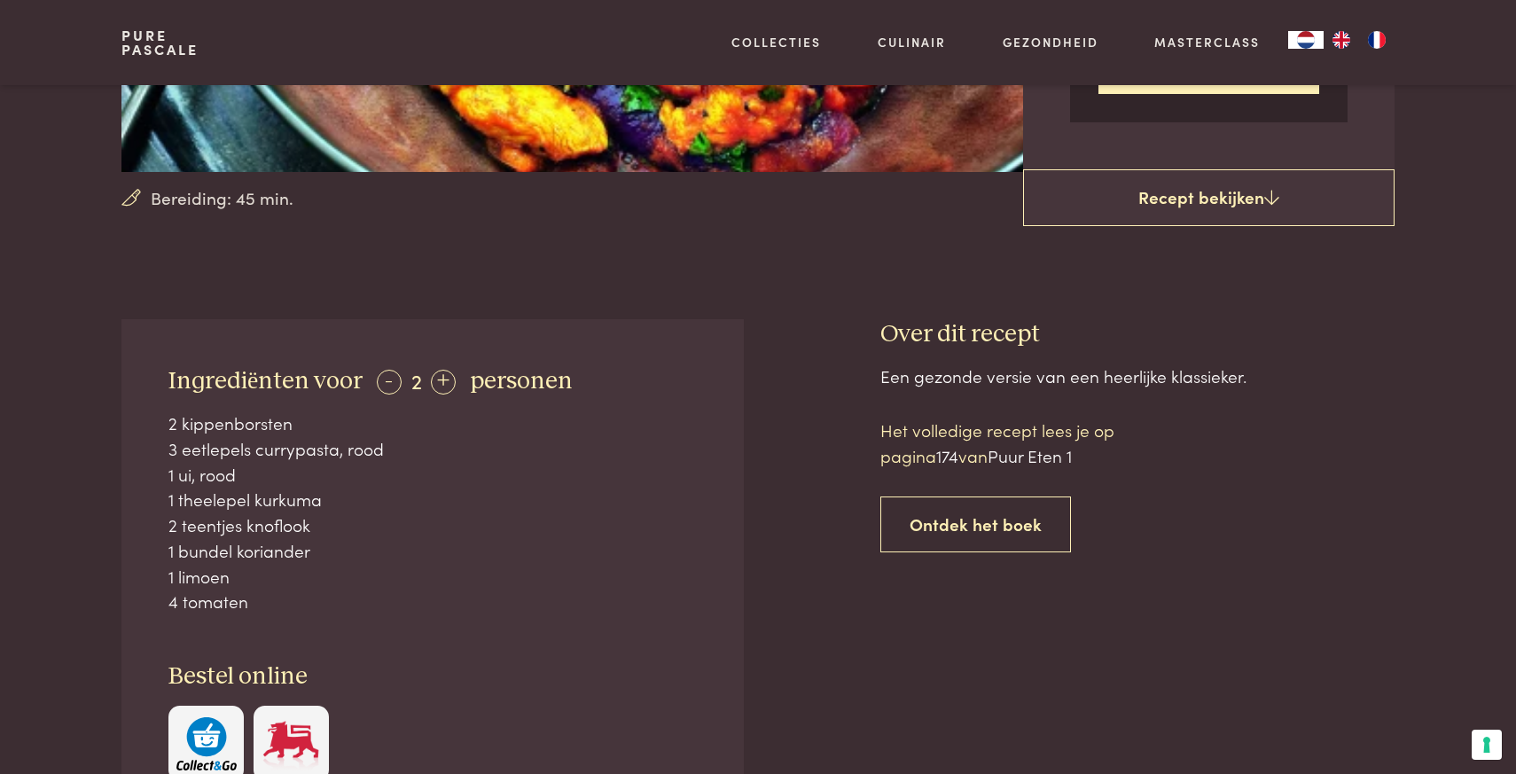
scroll to position [502, 0]
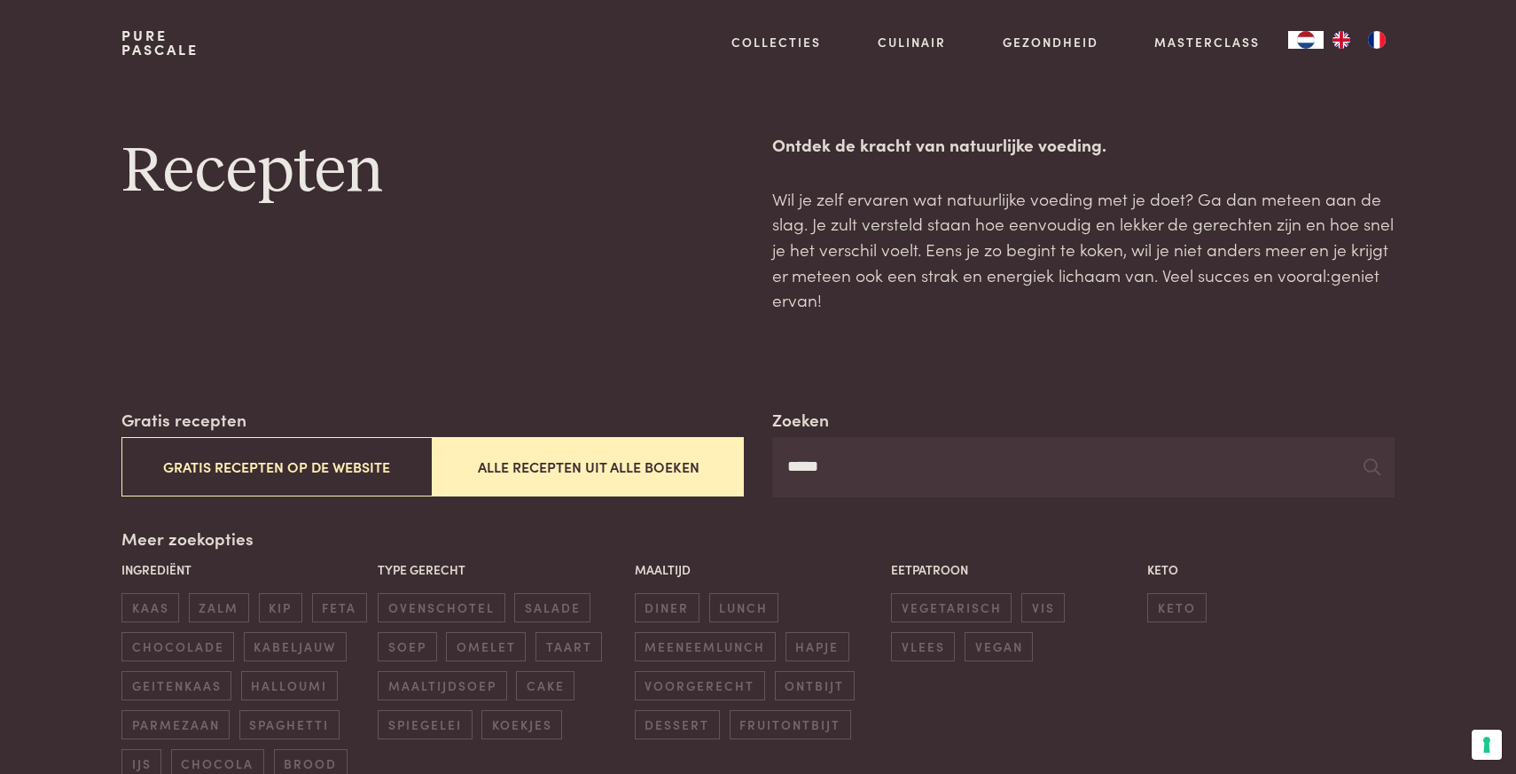
click at [811, 472] on input "*****" at bounding box center [1083, 467] width 623 height 60
type input "********"
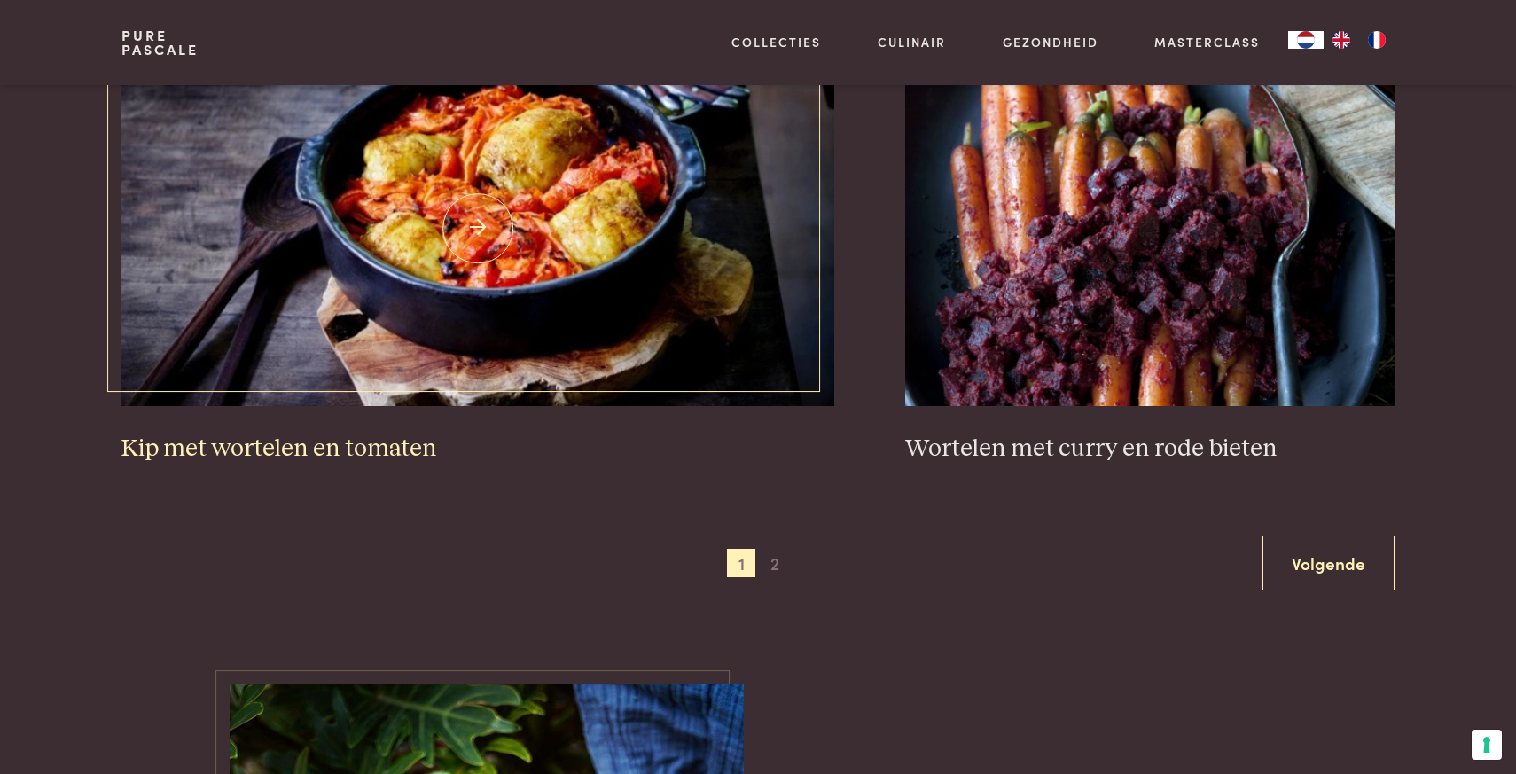
scroll to position [3217, 0]
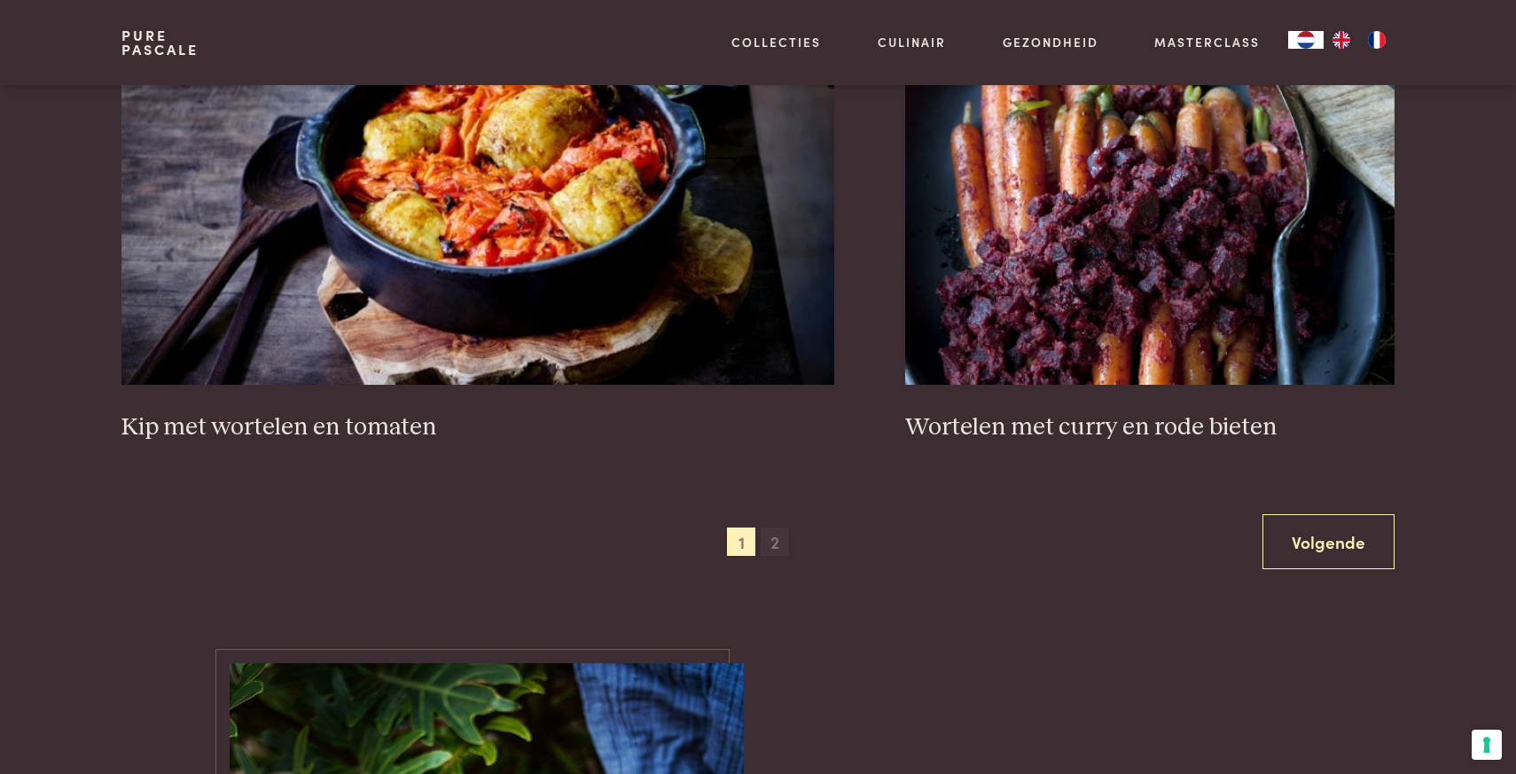
click at [777, 528] on span "2" at bounding box center [775, 542] width 28 height 28
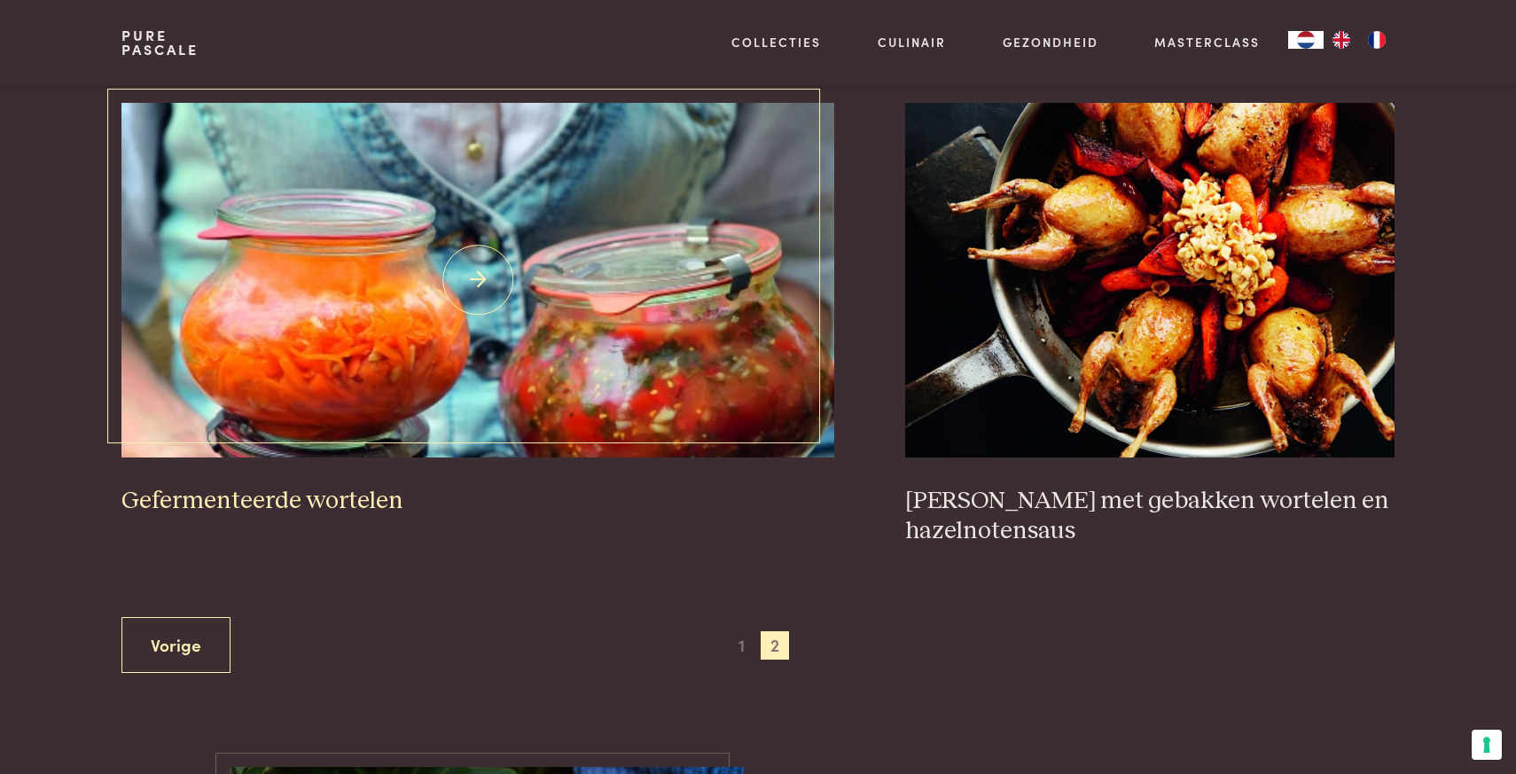
scroll to position [1862, 0]
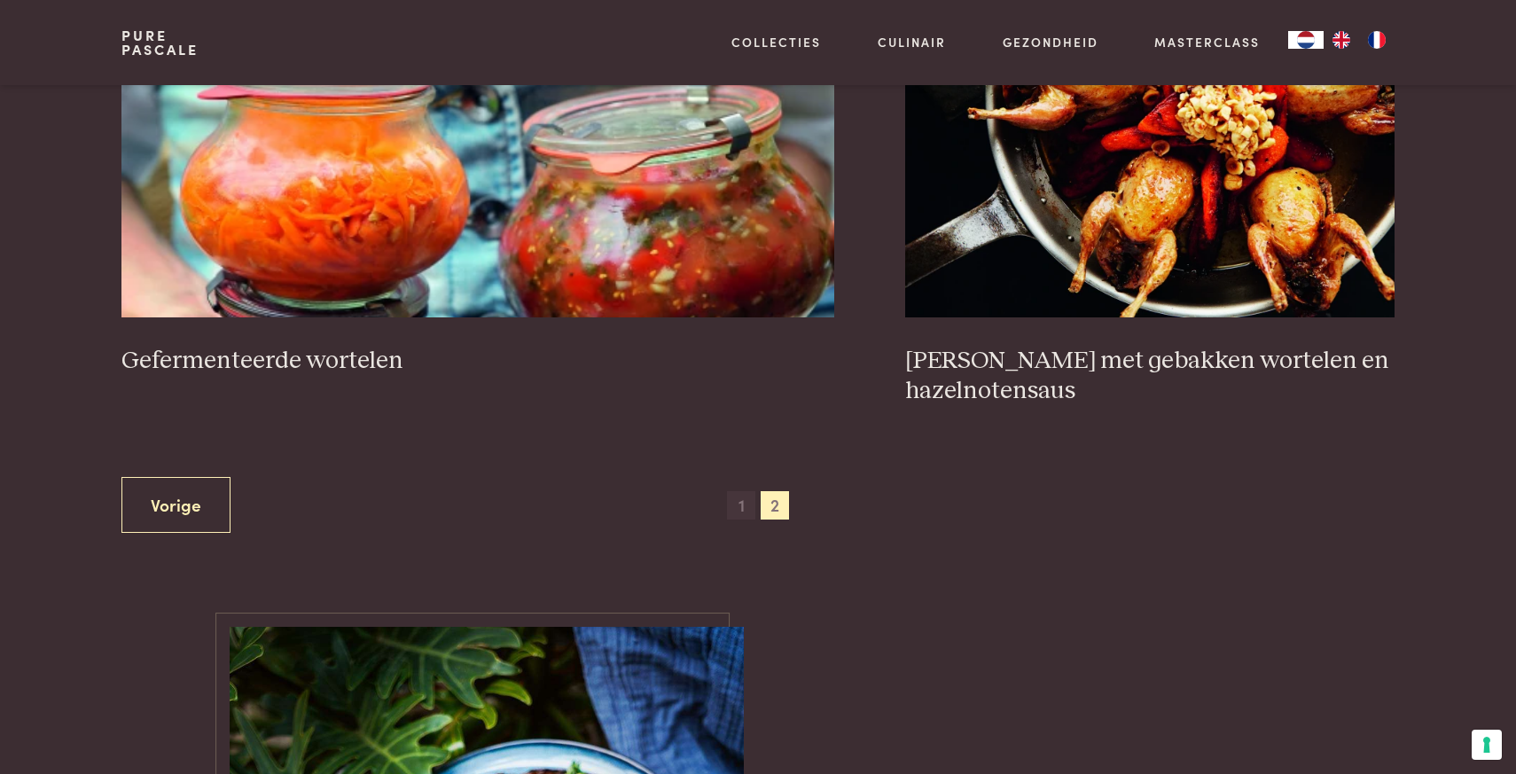
click at [740, 494] on span "1" at bounding box center [741, 505] width 28 height 28
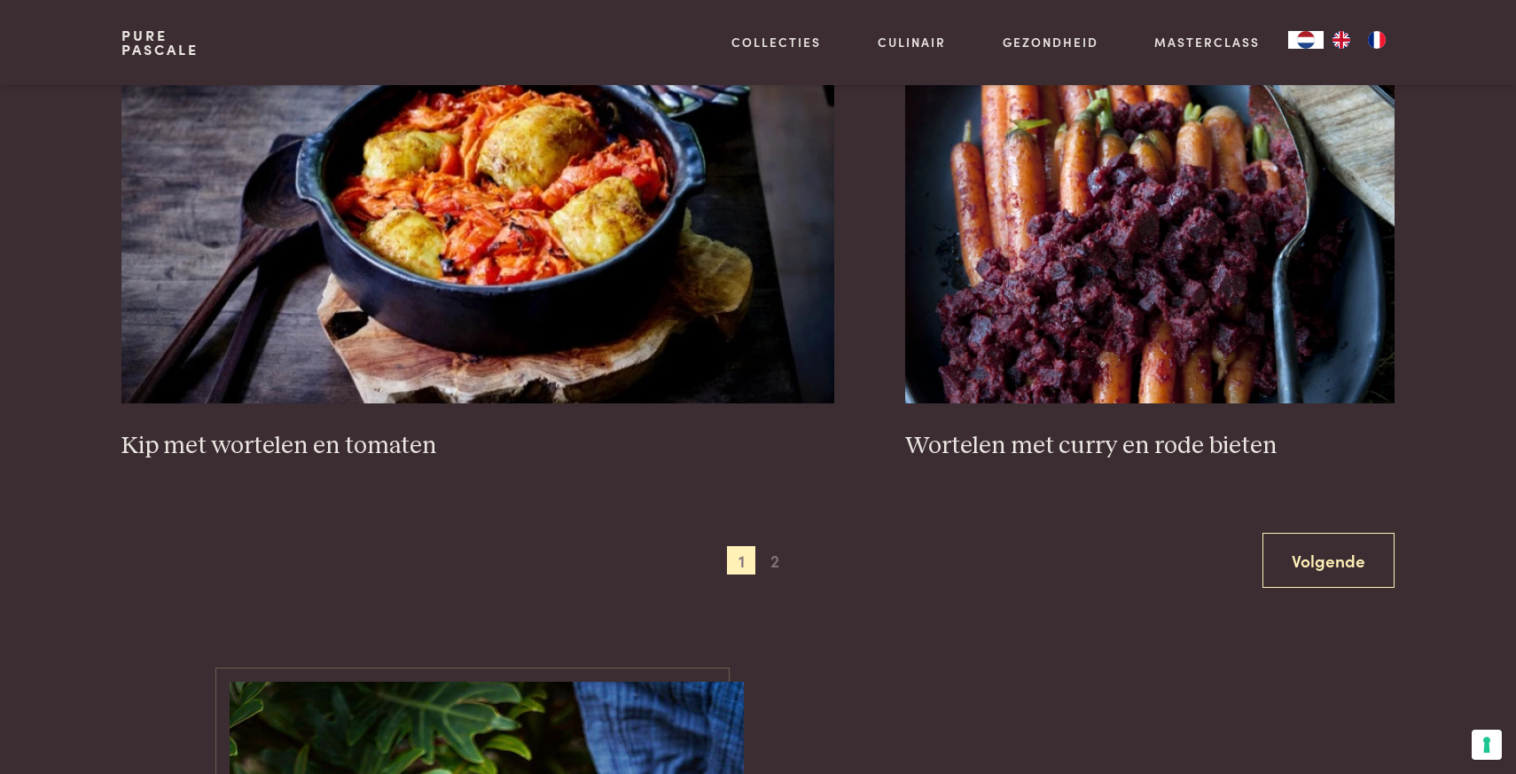
scroll to position [3194, 0]
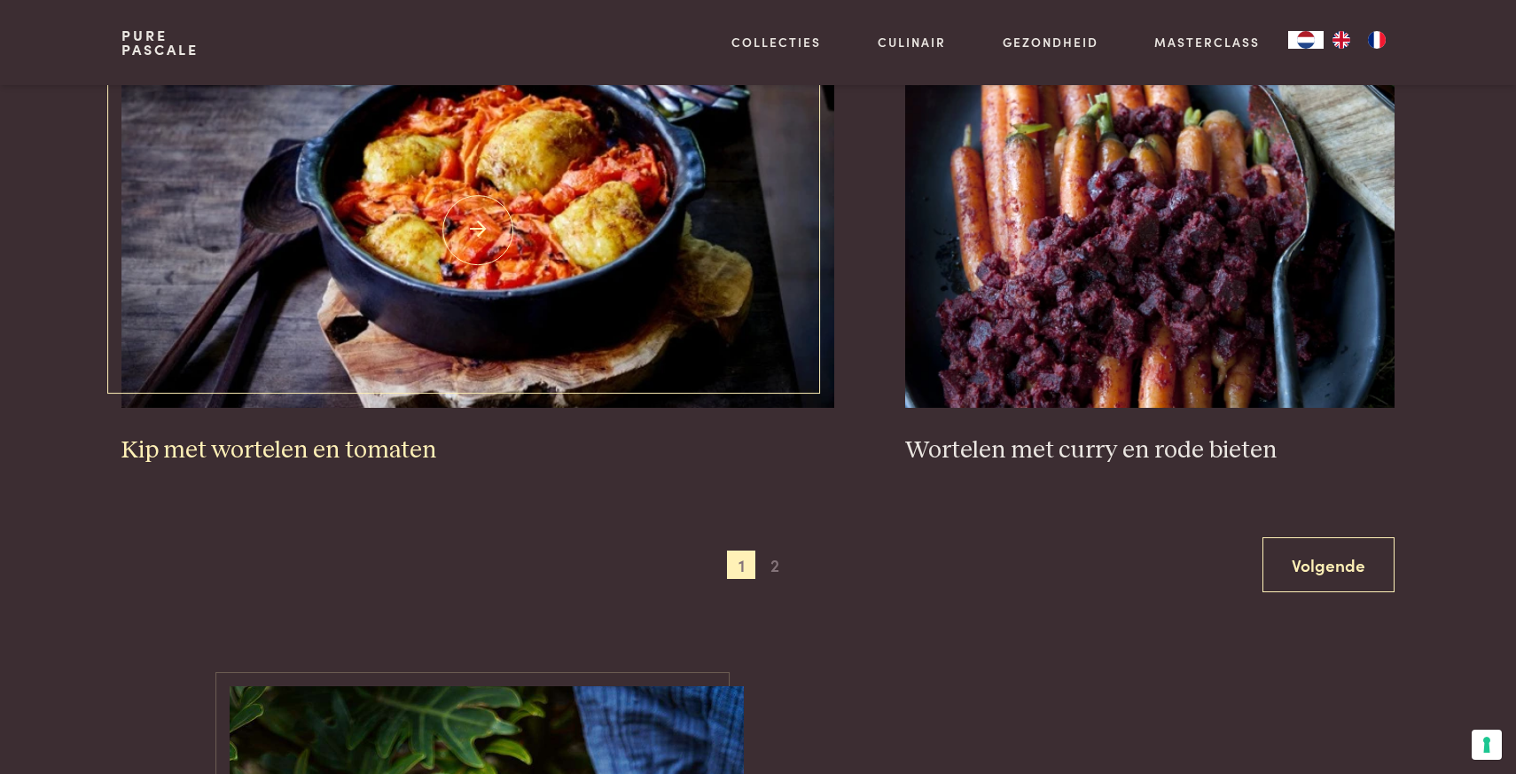
click at [495, 228] on img at bounding box center [478, 230] width 714 height 355
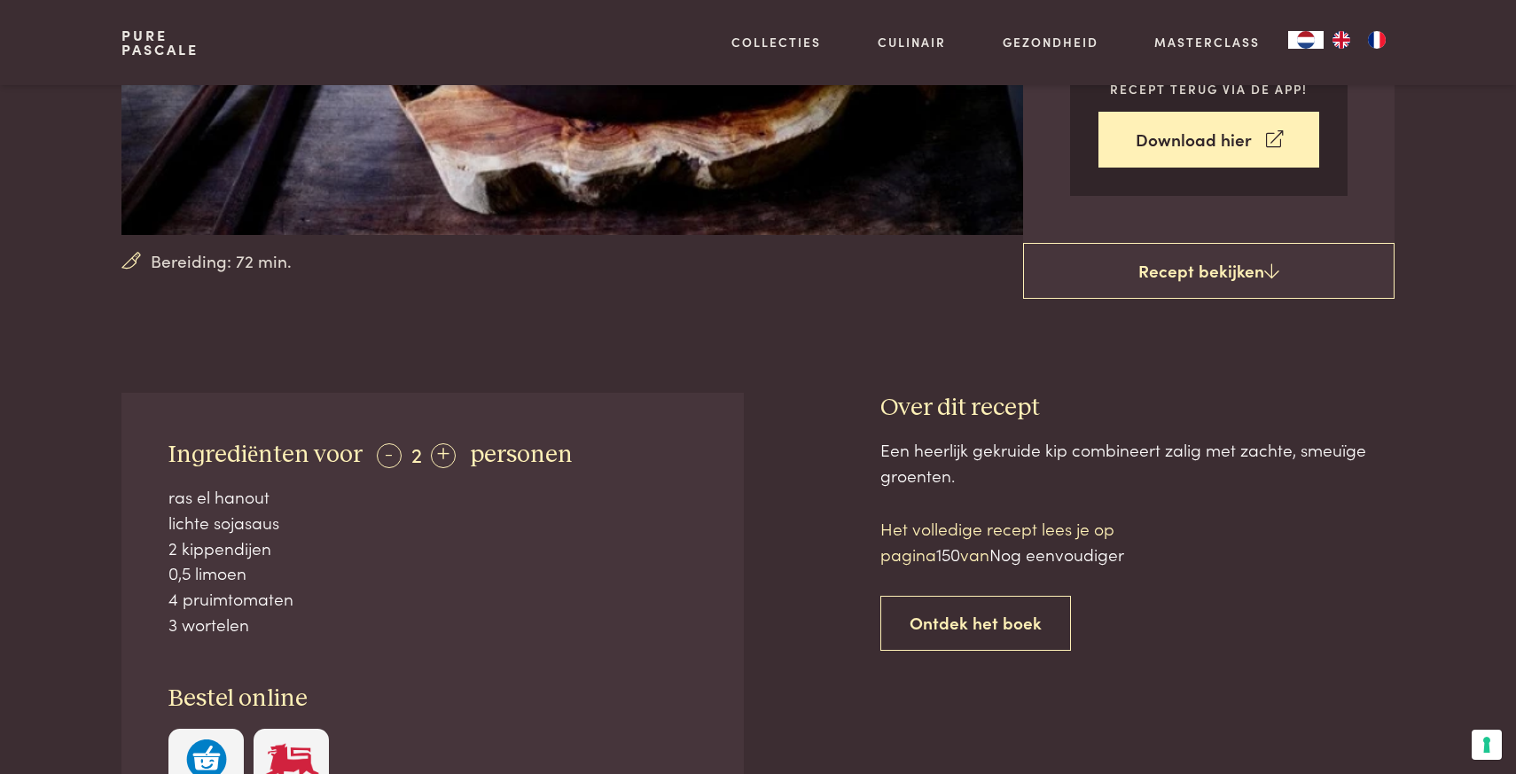
scroll to position [336, 0]
